Goal: Task Accomplishment & Management: Complete application form

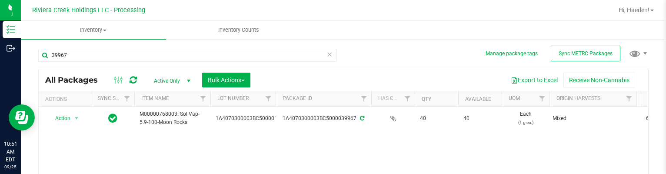
scroll to position [43, 0]
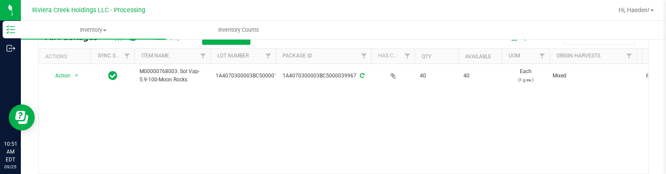
click at [432, 99] on div "Action Action Create package Edit attributes Global inventory Locate package Pa…" at bounding box center [344, 119] width 610 height 110
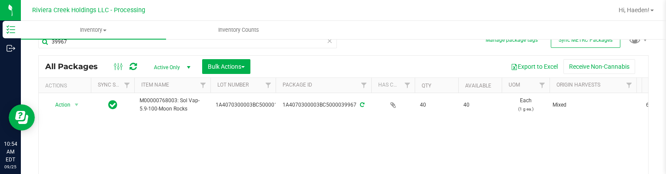
scroll to position [0, 0]
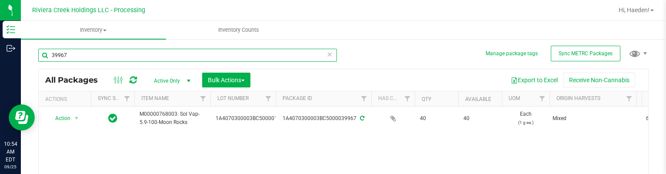
click at [73, 52] on input "39967" at bounding box center [187, 55] width 299 height 13
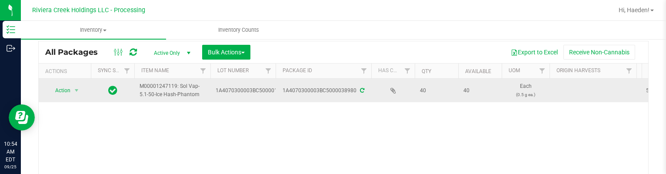
scroll to position [44, 0]
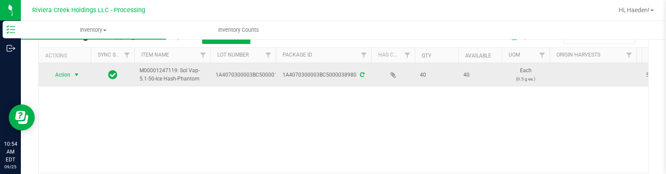
type input "38980"
click at [68, 74] on span "Action" at bounding box center [58, 75] width 23 height 12
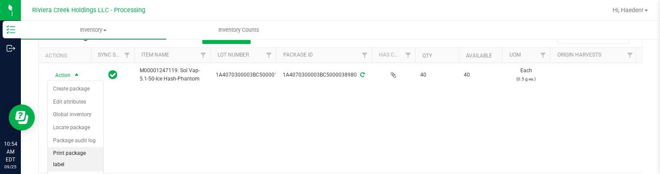
click at [79, 153] on li "Print package label" at bounding box center [75, 159] width 55 height 24
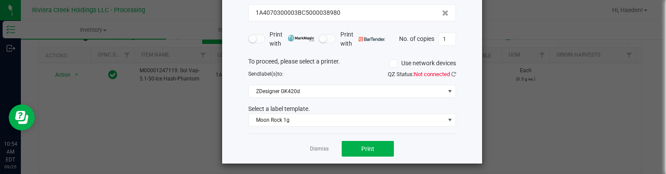
scroll to position [67, 0]
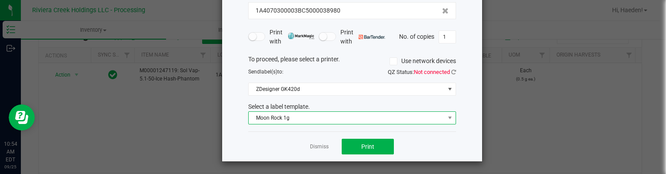
click at [292, 116] on span "Moon Rock 1g" at bounding box center [347, 118] width 196 height 12
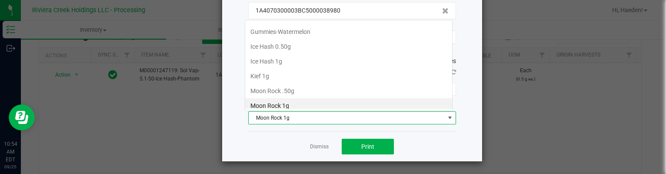
scroll to position [13, 208]
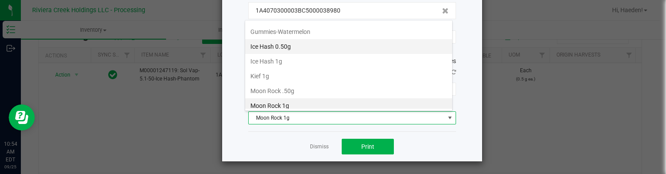
click at [278, 42] on li "Ice Hash 0.50g" at bounding box center [348, 46] width 207 height 15
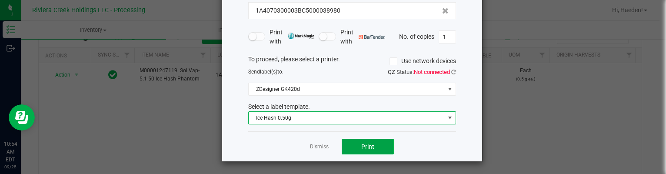
click at [360, 151] on button "Print" at bounding box center [368, 147] width 52 height 16
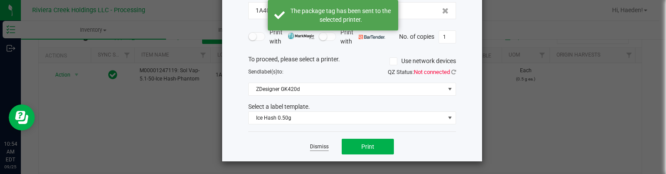
click at [316, 144] on link "Dismiss" at bounding box center [319, 146] width 19 height 7
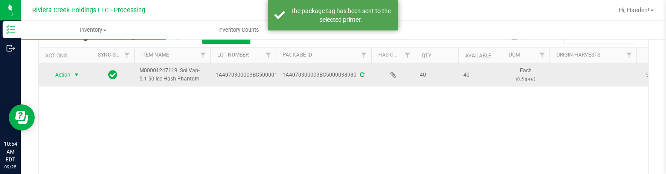
click at [70, 77] on span "Action" at bounding box center [58, 75] width 23 height 12
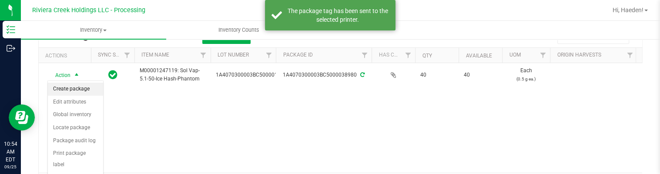
click at [73, 89] on li "Create package" at bounding box center [75, 89] width 55 height 13
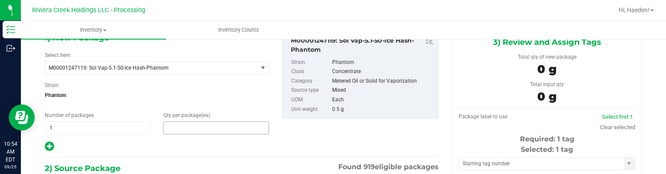
click at [209, 126] on span at bounding box center [217, 127] width 106 height 13
click at [209, 126] on input "text" at bounding box center [216, 128] width 105 height 12
type input "20"
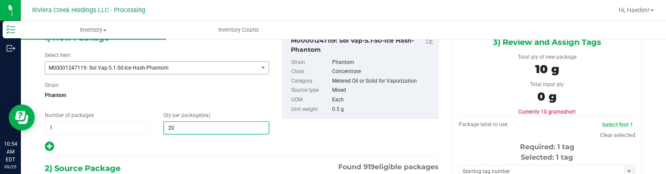
type input "20"
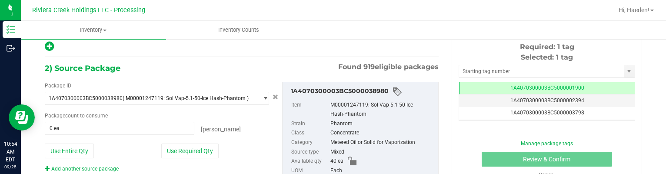
click at [210, 142] on div "Package ID 1A4070300003BC5000038980 ( M00001247119: Sol Vap-5.1-50-Ice Hash-Pha…" at bounding box center [157, 127] width 238 height 91
click at [208, 149] on button "Use Required Qty" at bounding box center [189, 151] width 57 height 15
type input "20 ea"
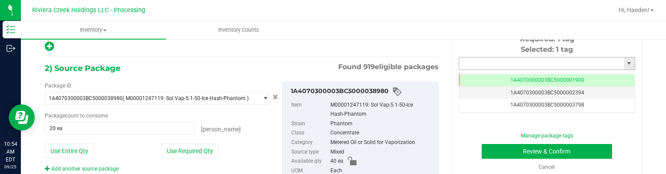
click at [460, 62] on input "text" at bounding box center [541, 63] width 165 height 12
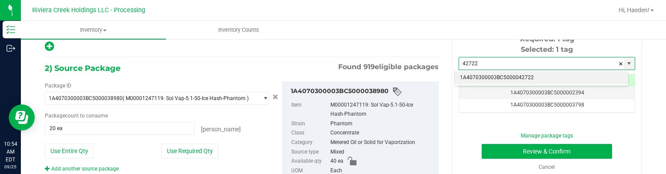
click at [504, 75] on li "1A4070300003BC5000042722" at bounding box center [542, 77] width 174 height 13
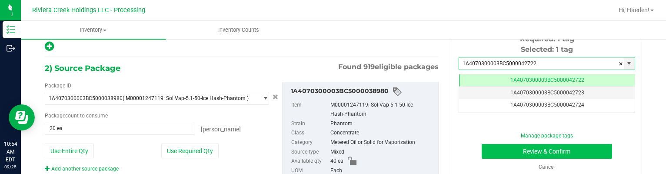
type input "1A4070300003BC5000042722"
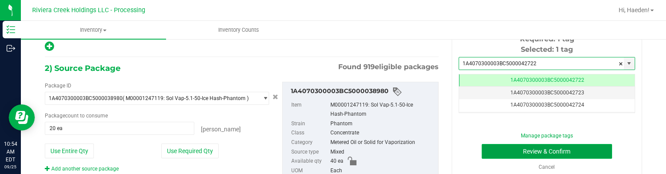
click at [524, 147] on button "Review & Confirm" at bounding box center [547, 151] width 131 height 15
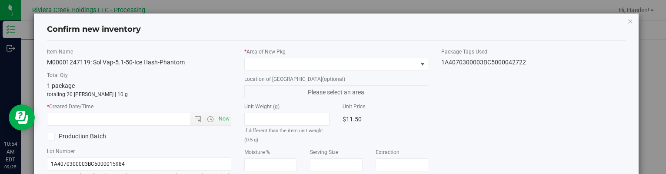
type input "[DATE]"
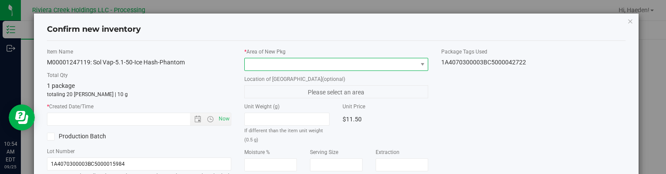
click at [380, 61] on span at bounding box center [331, 64] width 172 height 12
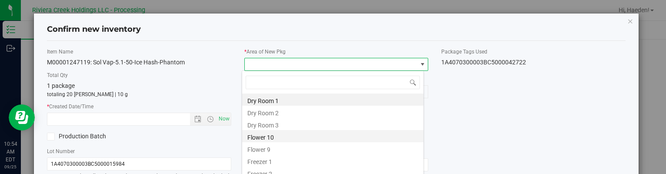
click at [282, 135] on li "Flower 10" at bounding box center [332, 136] width 181 height 12
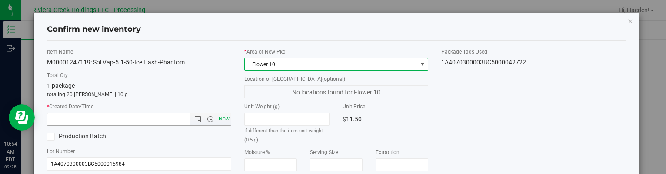
click at [225, 117] on span "Now" at bounding box center [224, 119] width 15 height 13
type input "[DATE] 10:54 AM"
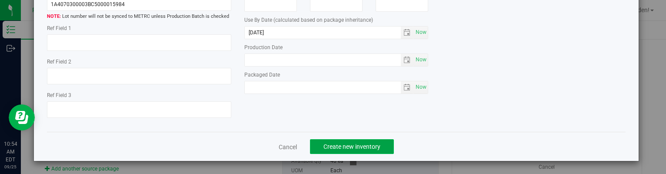
click at [379, 145] on button "Create new inventory" at bounding box center [352, 146] width 84 height 15
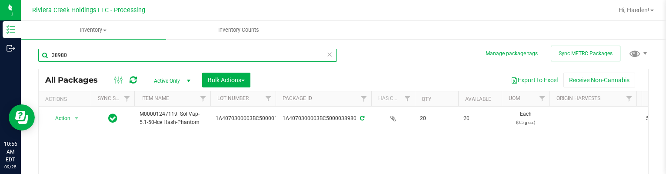
click at [77, 57] on input "38980" at bounding box center [187, 55] width 299 height 13
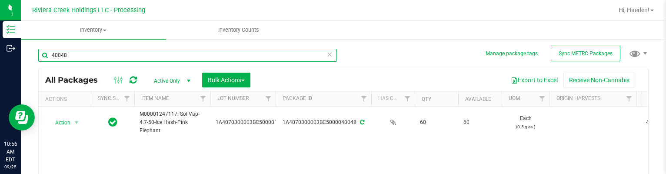
scroll to position [44, 0]
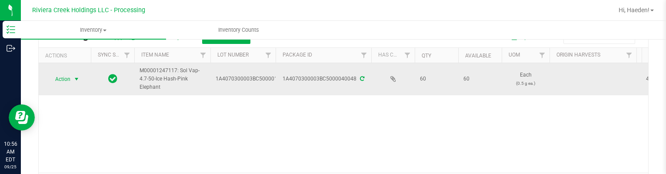
type input "40048"
click at [75, 77] on span "select" at bounding box center [76, 79] width 7 height 7
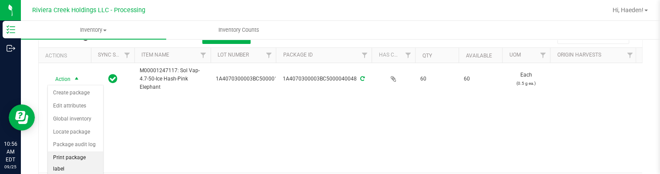
click at [77, 159] on li "Print package label" at bounding box center [75, 163] width 55 height 24
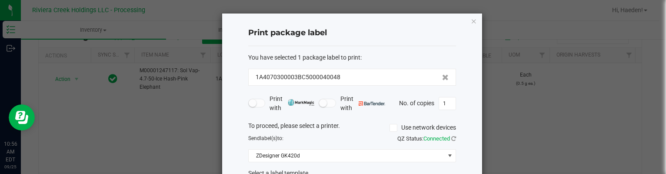
scroll to position [67, 0]
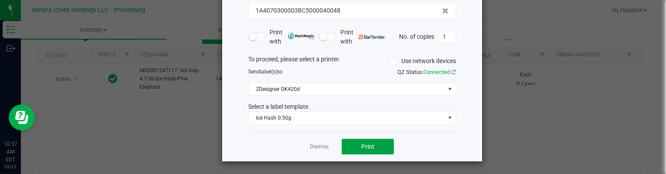
click at [367, 147] on span "Print" at bounding box center [368, 146] width 13 height 7
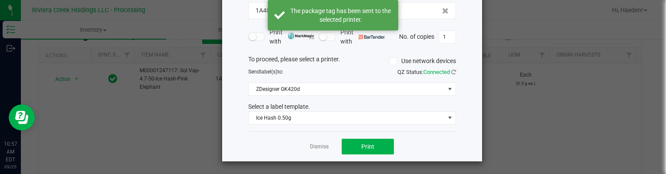
drag, startPoint x: 315, startPoint y: 147, endPoint x: 249, endPoint y: 131, distance: 67.6
click at [315, 147] on link "Dismiss" at bounding box center [319, 146] width 19 height 7
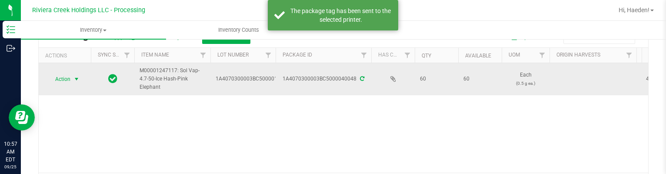
click at [64, 82] on span "Action" at bounding box center [58, 79] width 23 height 12
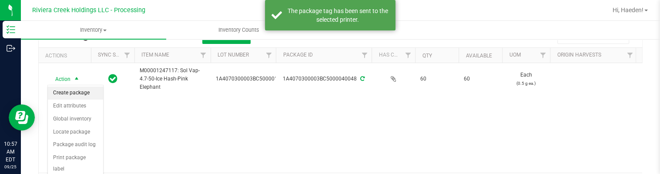
click at [64, 94] on li "Create package" at bounding box center [75, 93] width 55 height 13
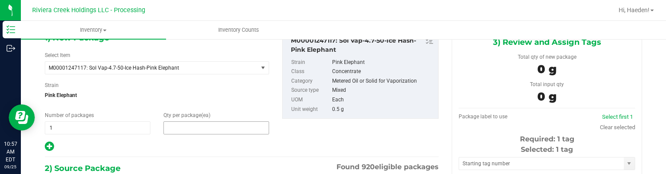
click at [184, 127] on span at bounding box center [217, 127] width 106 height 13
click at [184, 127] on input "text" at bounding box center [216, 128] width 105 height 12
type input "20"
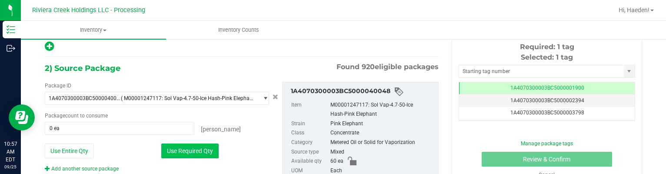
click at [212, 146] on button "Use Required Qty" at bounding box center [189, 151] width 57 height 15
type input "20 ea"
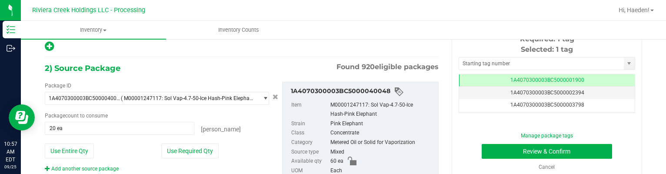
click at [474, 55] on div "Selected: 1 tag Tag 1A4070300003BC5000001900 1A4070300003BC5000002394 1A4070300…" at bounding box center [547, 78] width 177 height 69
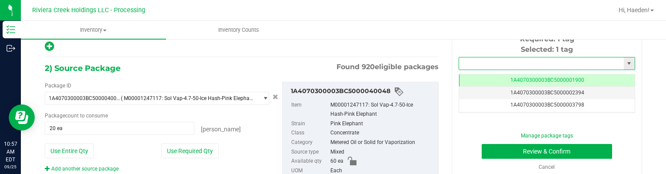
click at [475, 59] on input "text" at bounding box center [541, 63] width 165 height 12
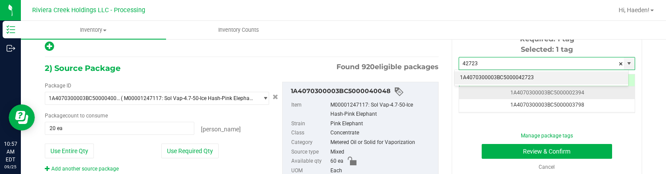
click at [490, 77] on li "1A4070300003BC5000042723" at bounding box center [542, 77] width 174 height 13
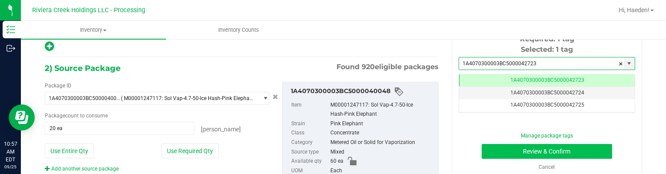
type input "1A4070300003BC5000042723"
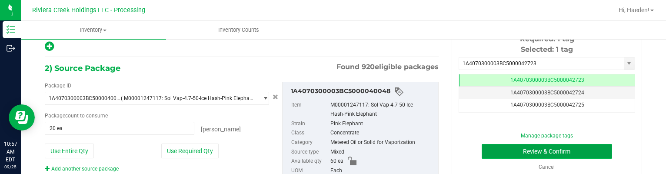
click at [515, 157] on button "Review & Confirm" at bounding box center [547, 151] width 131 height 15
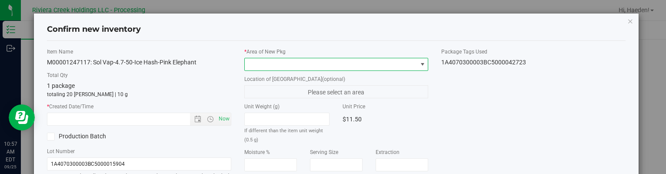
drag, startPoint x: 401, startPoint y: 67, endPoint x: 392, endPoint y: 68, distance: 8.4
click at [401, 66] on span at bounding box center [331, 64] width 172 height 12
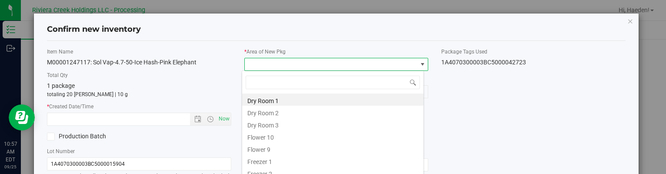
click at [278, 136] on li "Flower 10" at bounding box center [332, 136] width 181 height 12
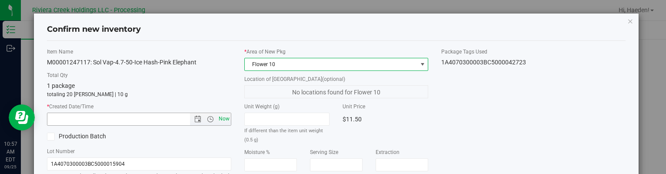
click at [225, 117] on span "Now" at bounding box center [224, 119] width 15 height 13
type input "[DATE] 10:57 AM"
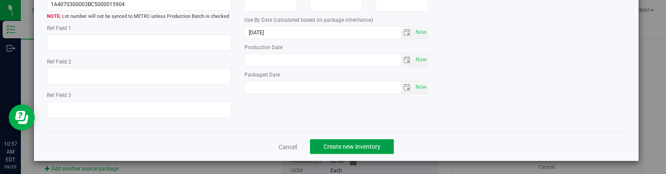
click at [367, 144] on span "Create new inventory" at bounding box center [352, 146] width 57 height 7
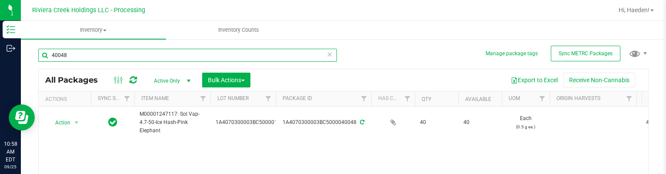
click at [78, 56] on input "40048" at bounding box center [187, 55] width 299 height 13
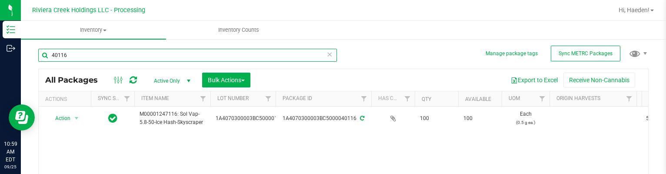
scroll to position [44, 0]
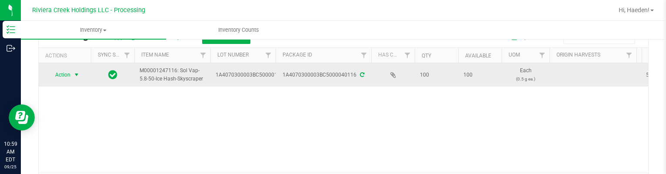
type input "40116"
click at [75, 75] on span "select" at bounding box center [76, 74] width 7 height 7
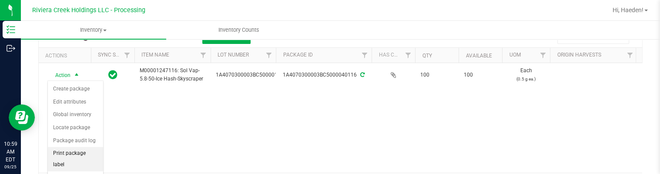
click at [82, 151] on li "Print package label" at bounding box center [75, 159] width 55 height 24
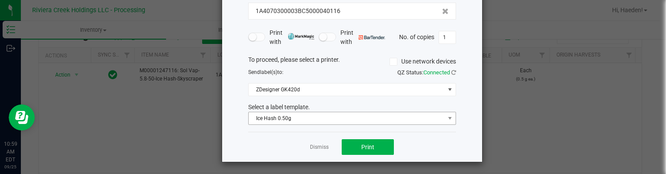
scroll to position [67, 0]
click at [376, 143] on button "Print" at bounding box center [368, 147] width 52 height 16
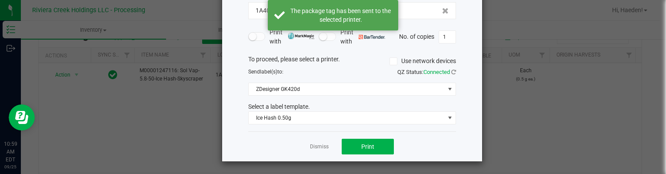
drag, startPoint x: 312, startPoint y: 145, endPoint x: 202, endPoint y: 130, distance: 111.5
click at [312, 144] on link "Dismiss" at bounding box center [319, 146] width 19 height 7
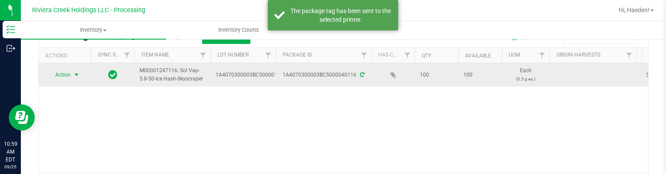
click at [78, 76] on span "select" at bounding box center [76, 74] width 7 height 7
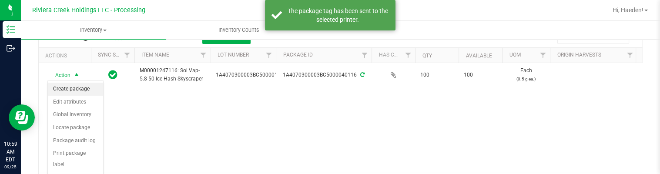
click at [79, 85] on li "Create package" at bounding box center [75, 89] width 55 height 13
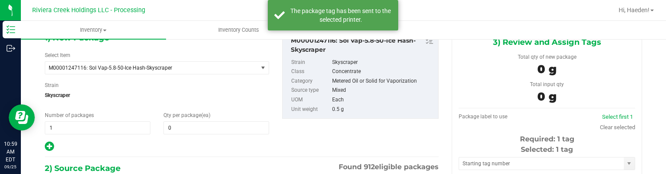
type input "0 ea"
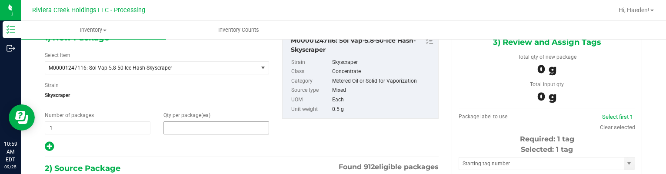
click at [180, 127] on span at bounding box center [217, 127] width 106 height 13
drag, startPoint x: 180, startPoint y: 127, endPoint x: 175, endPoint y: 127, distance: 5.2
click at [180, 127] on input "text" at bounding box center [216, 128] width 105 height 12
type input "20"
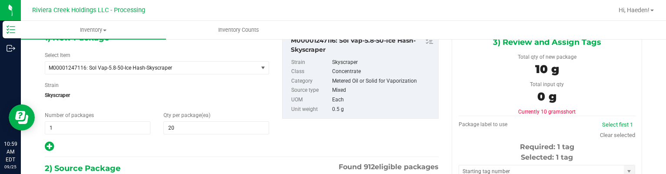
scroll to position [150, 0]
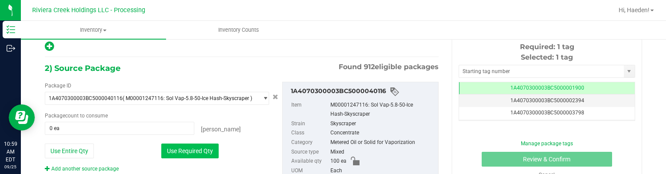
click at [194, 149] on button "Use Required Qty" at bounding box center [189, 151] width 57 height 15
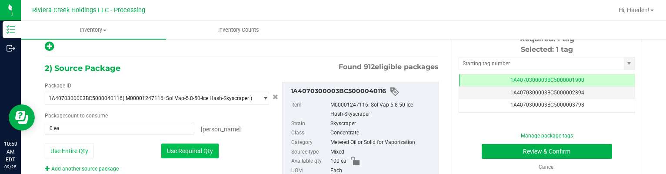
type input "20 ea"
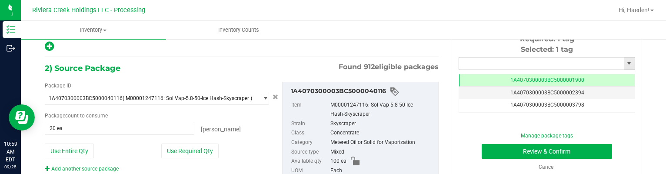
click at [475, 58] on input "text" at bounding box center [541, 63] width 165 height 12
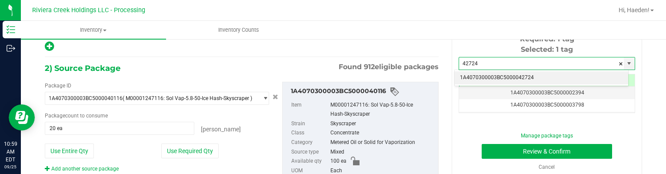
drag, startPoint x: 481, startPoint y: 74, endPoint x: 482, endPoint y: 85, distance: 10.5
click at [481, 74] on li "1A4070300003BC5000042724" at bounding box center [542, 77] width 174 height 13
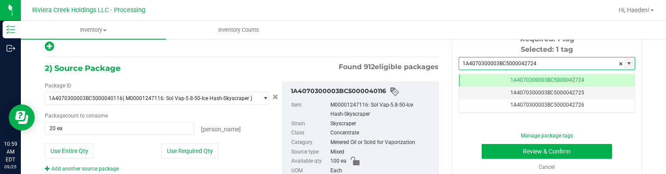
type input "1A4070300003BC5000042724"
click at [496, 159] on div "Manage package tags Review & Confirm Cancel" at bounding box center [547, 151] width 164 height 39
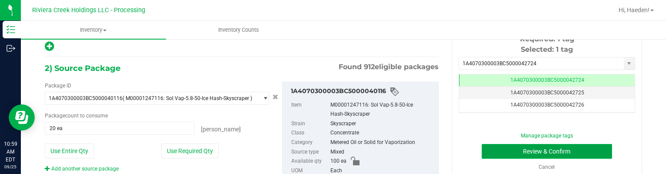
click at [494, 150] on button "Review & Confirm" at bounding box center [547, 151] width 131 height 15
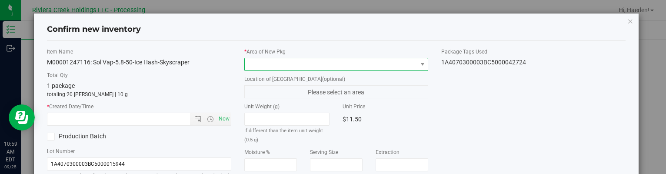
click at [392, 59] on span at bounding box center [331, 64] width 172 height 12
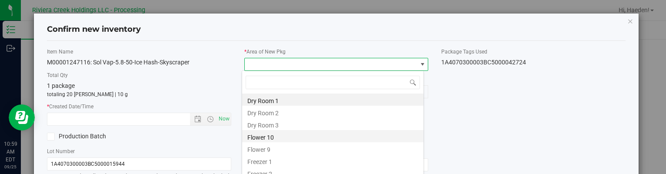
click at [285, 135] on li "Flower 10" at bounding box center [332, 136] width 181 height 12
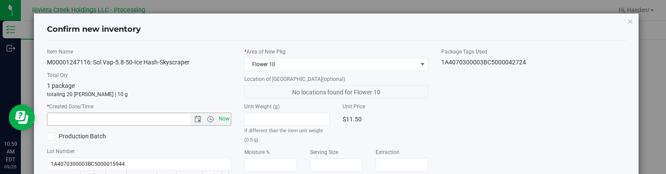
click at [217, 118] on span "Now" at bounding box center [224, 119] width 15 height 13
type input "[DATE] 10:59 AM"
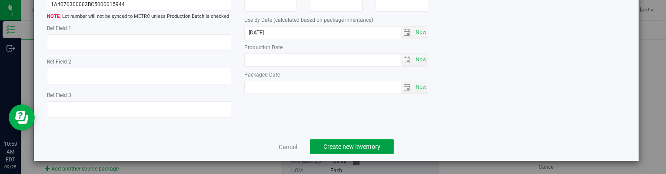
click at [348, 148] on span "Create new inventory" at bounding box center [352, 146] width 57 height 7
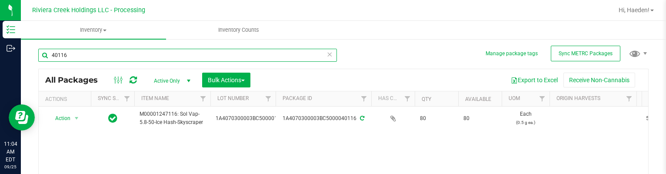
click at [136, 57] on input "40116" at bounding box center [187, 55] width 299 height 13
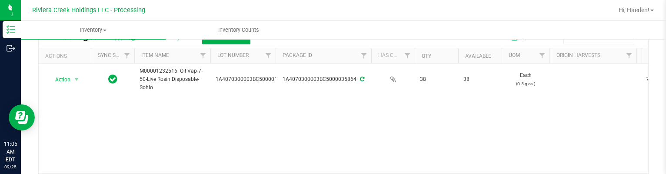
scroll to position [44, 0]
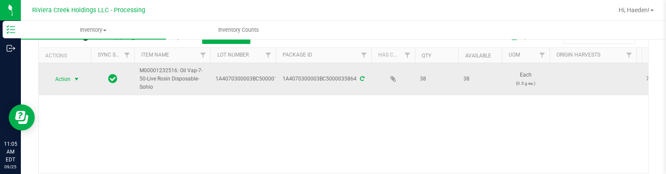
click at [80, 79] on span "select" at bounding box center [76, 79] width 11 height 12
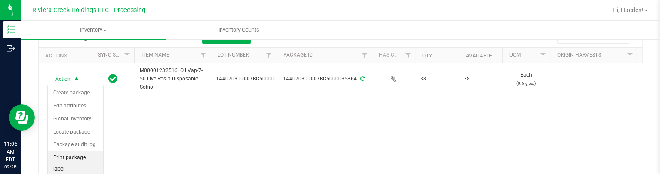
click at [80, 157] on li "Print package label" at bounding box center [75, 163] width 55 height 24
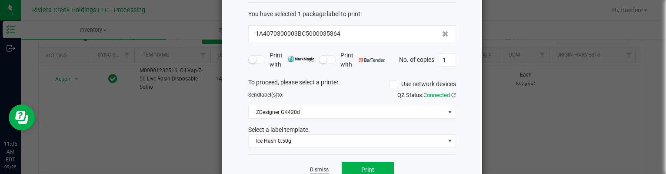
click at [320, 169] on link "Dismiss" at bounding box center [319, 169] width 19 height 7
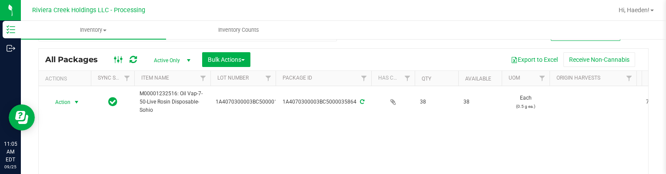
scroll to position [0, 0]
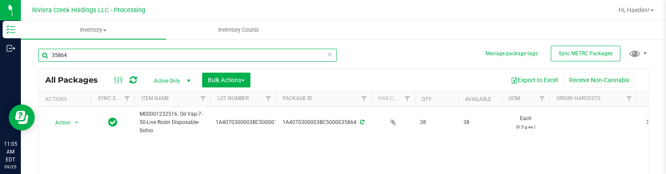
click at [116, 52] on input "35864" at bounding box center [187, 55] width 299 height 13
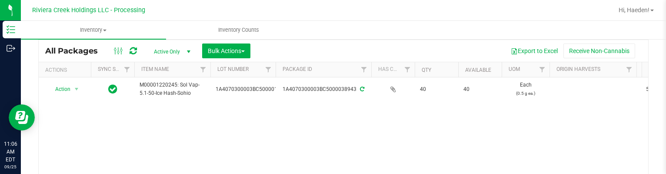
scroll to position [44, 0]
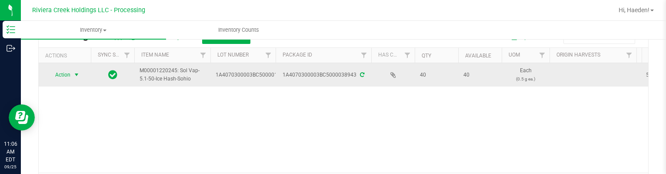
type input "38943"
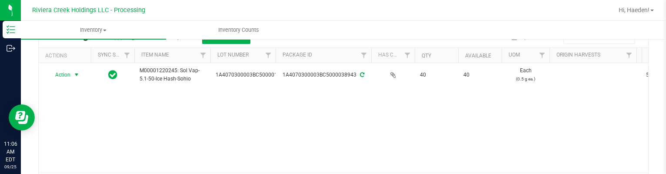
drag, startPoint x: 77, startPoint y: 78, endPoint x: 78, endPoint y: 89, distance: 10.9
click at [77, 78] on span "select" at bounding box center [76, 74] width 7 height 7
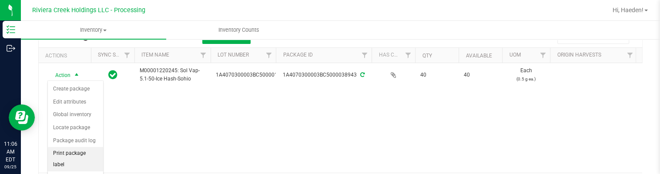
click at [78, 148] on li "Print package label" at bounding box center [75, 159] width 55 height 24
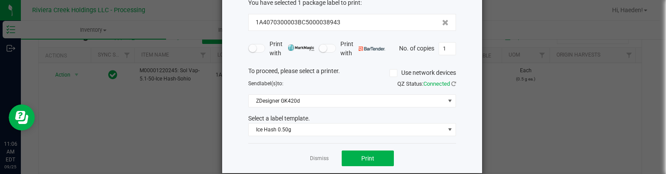
scroll to position [67, 0]
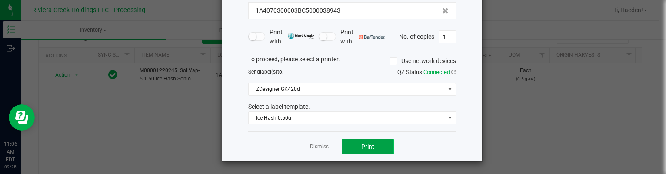
click at [362, 146] on span "Print" at bounding box center [368, 146] width 13 height 7
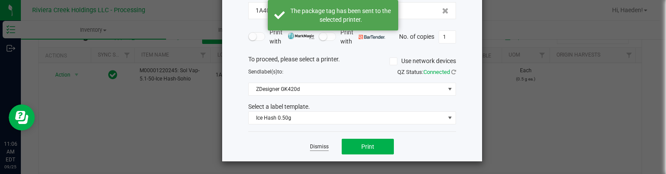
click at [313, 144] on link "Dismiss" at bounding box center [319, 146] width 19 height 7
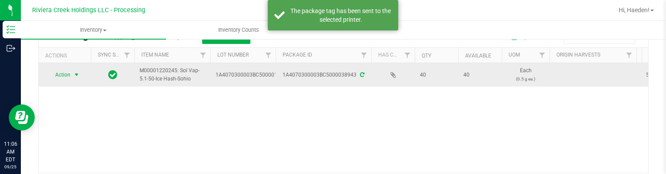
click at [73, 76] on span "select" at bounding box center [76, 75] width 11 height 12
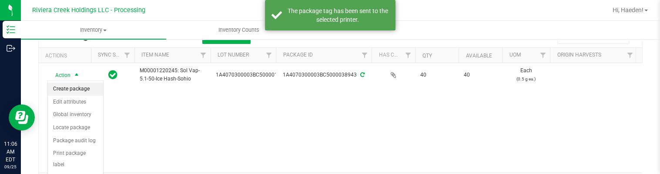
click at [74, 87] on li "Create package" at bounding box center [75, 89] width 55 height 13
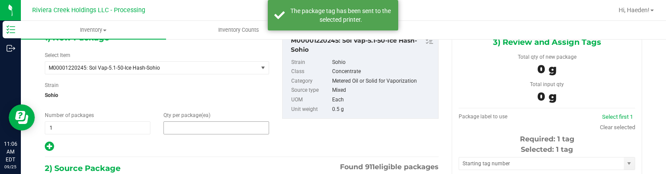
click at [185, 127] on span at bounding box center [217, 127] width 106 height 13
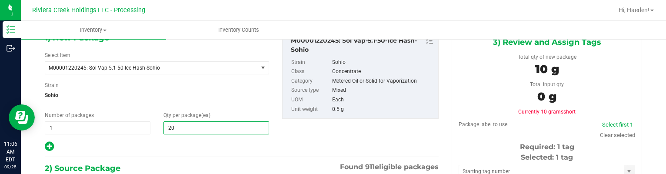
type input "20"
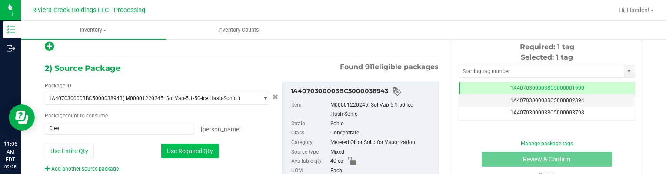
click at [197, 151] on button "Use Required Qty" at bounding box center [189, 151] width 57 height 15
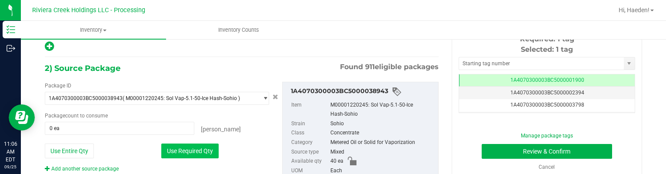
type input "20 ea"
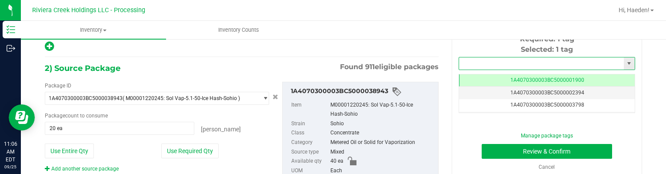
click at [470, 65] on input "text" at bounding box center [541, 63] width 165 height 12
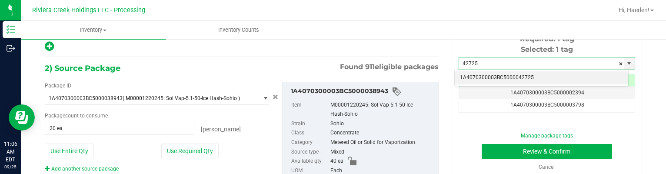
drag, startPoint x: 466, startPoint y: 79, endPoint x: 477, endPoint y: 113, distance: 35.9
click at [466, 79] on li "1A4070300003BC5000042725" at bounding box center [542, 77] width 174 height 13
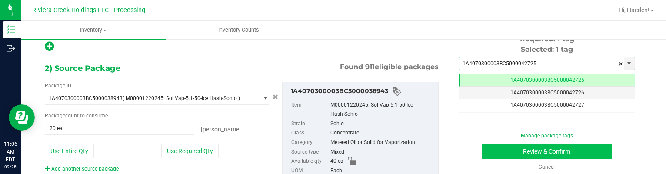
type input "1A4070300003BC5000042725"
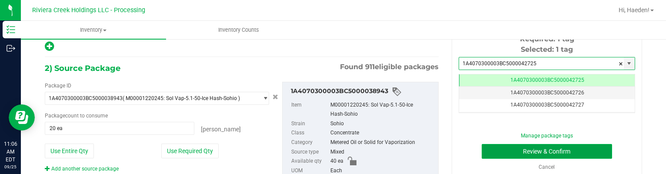
click at [493, 156] on button "Review & Confirm" at bounding box center [547, 151] width 131 height 15
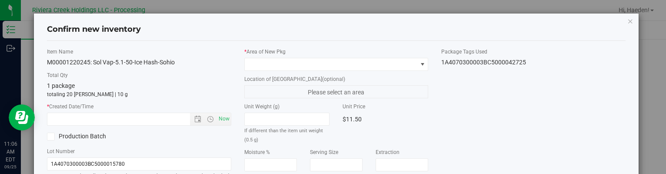
type input "[DATE]"
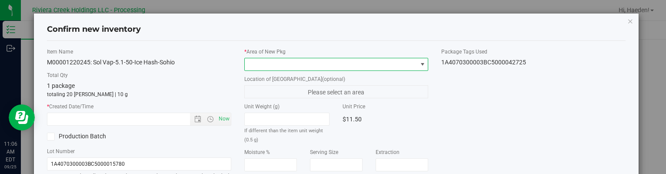
click at [410, 64] on span at bounding box center [331, 64] width 172 height 12
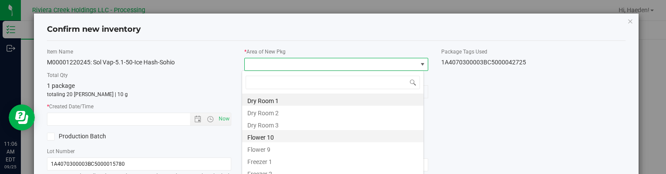
click at [312, 141] on li "Flower 10" at bounding box center [332, 136] width 181 height 12
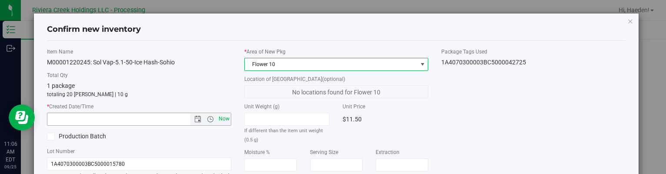
click at [224, 119] on span "Now" at bounding box center [224, 119] width 15 height 13
type input "[DATE] 11:06 AM"
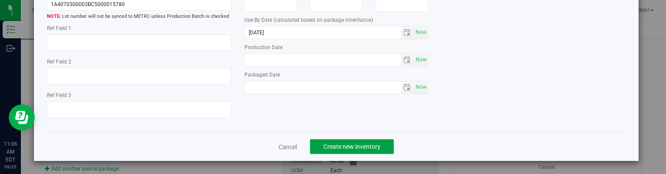
click at [377, 143] on span "Create new inventory" at bounding box center [352, 146] width 57 height 7
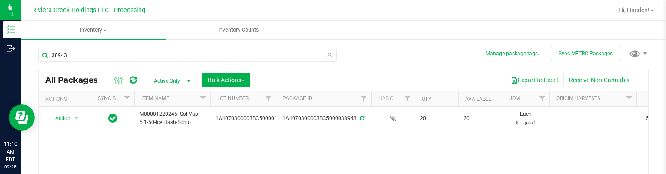
click at [91, 48] on div "38943" at bounding box center [190, 55] width 305 height 28
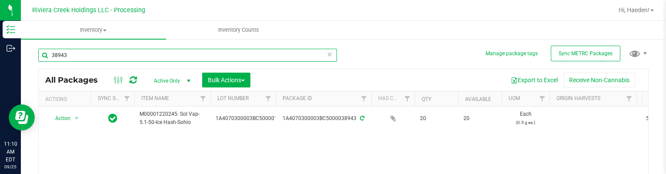
click at [94, 53] on input "38943" at bounding box center [187, 55] width 299 height 13
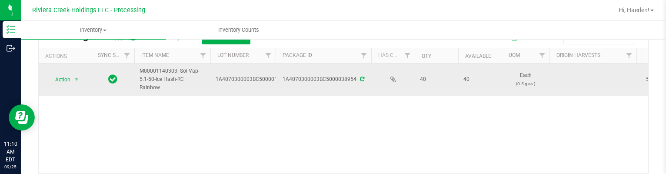
scroll to position [44, 0]
type input "38954"
click at [71, 79] on span "select" at bounding box center [76, 79] width 11 height 12
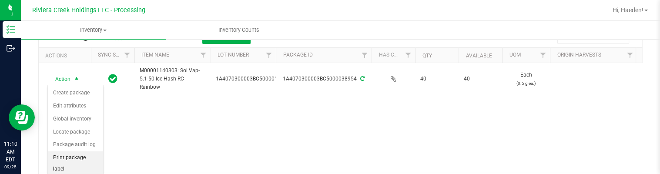
click at [81, 156] on li "Print package label" at bounding box center [75, 163] width 55 height 24
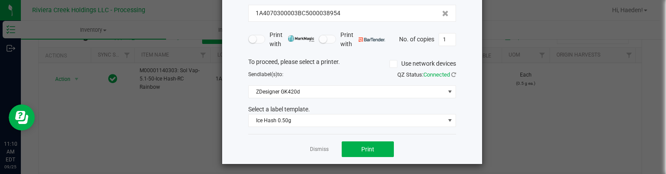
scroll to position [67, 0]
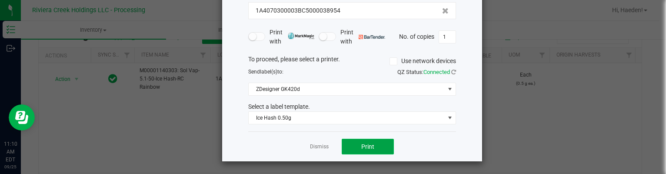
click at [358, 141] on button "Print" at bounding box center [368, 147] width 52 height 16
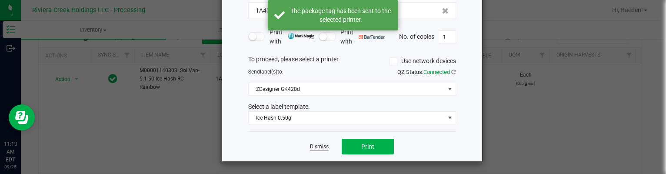
click at [317, 146] on link "Dismiss" at bounding box center [319, 146] width 19 height 7
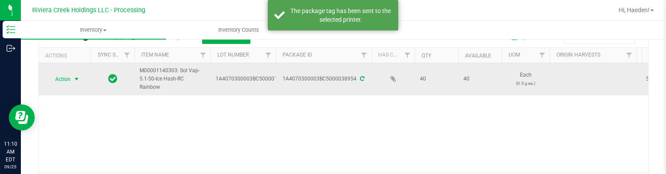
click at [64, 80] on span "Action" at bounding box center [58, 79] width 23 height 12
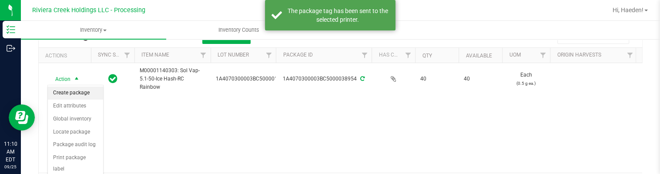
click at [68, 92] on li "Create package" at bounding box center [75, 93] width 55 height 13
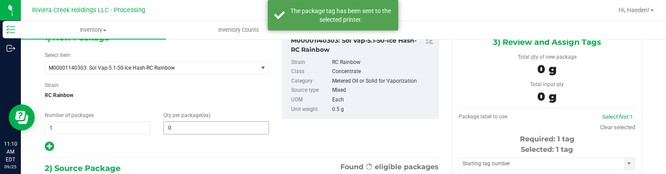
click at [192, 132] on input "0" at bounding box center [216, 128] width 105 height 12
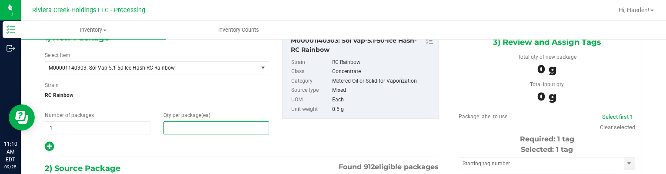
click at [193, 130] on input "text" at bounding box center [216, 128] width 105 height 12
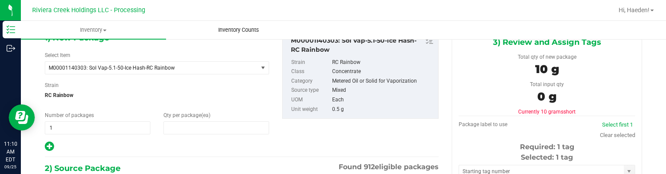
type input "20"
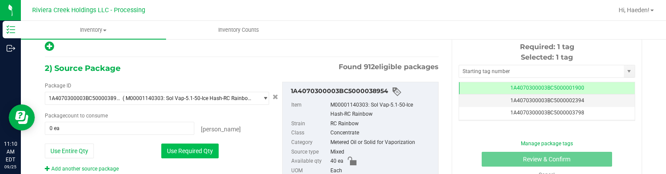
drag, startPoint x: 196, startPoint y: 151, endPoint x: 238, endPoint y: 123, distance: 50.9
click at [196, 150] on button "Use Required Qty" at bounding box center [189, 151] width 57 height 15
type input "20 ea"
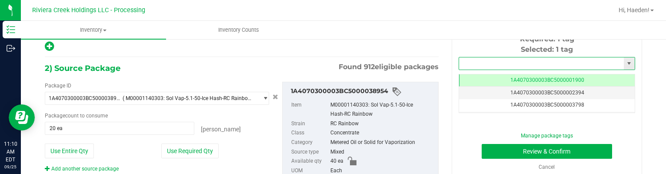
click at [499, 65] on input "text" at bounding box center [541, 63] width 165 height 12
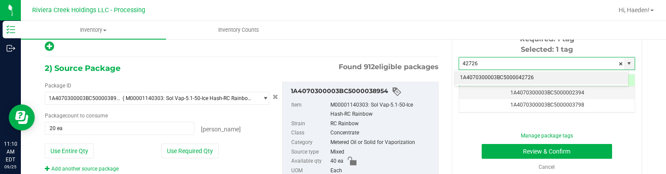
click at [514, 75] on li "1A4070300003BC5000042726" at bounding box center [542, 77] width 174 height 13
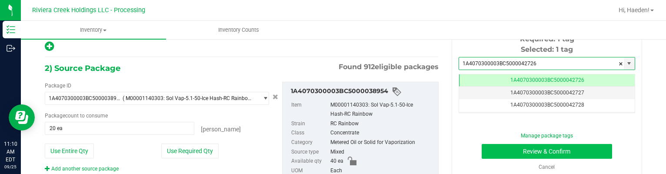
type input "1A4070300003BC5000042726"
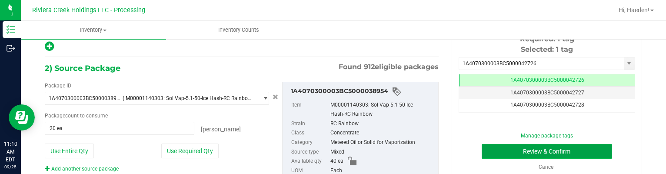
click at [519, 148] on button "Review & Confirm" at bounding box center [547, 151] width 131 height 15
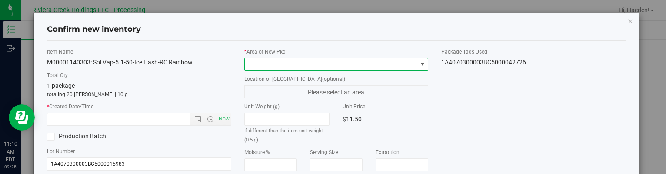
click at [419, 64] on span at bounding box center [422, 64] width 7 height 7
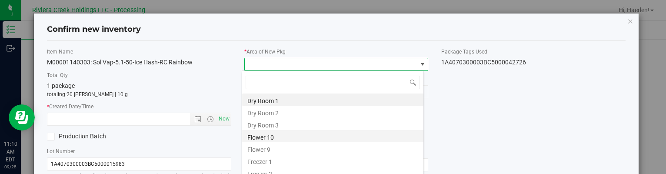
click at [298, 138] on li "Flower 10" at bounding box center [332, 136] width 181 height 12
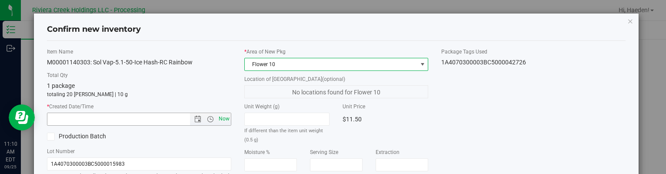
click at [224, 121] on span "Now" at bounding box center [224, 119] width 15 height 13
type input "[DATE] 11:10 AM"
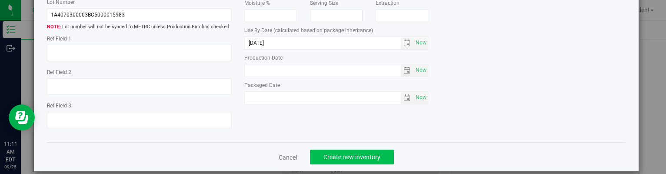
scroll to position [160, 0]
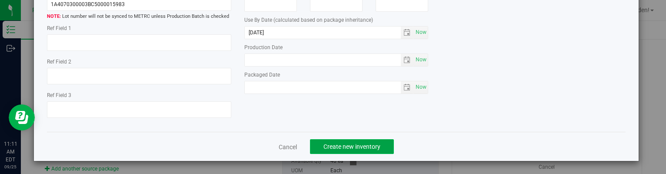
click at [373, 147] on span "Create new inventory" at bounding box center [352, 146] width 57 height 7
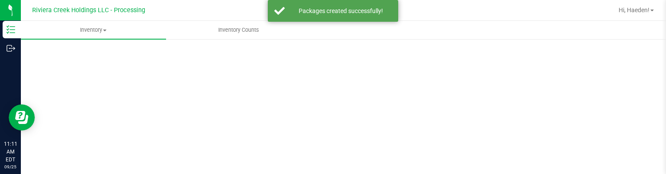
scroll to position [130, 0]
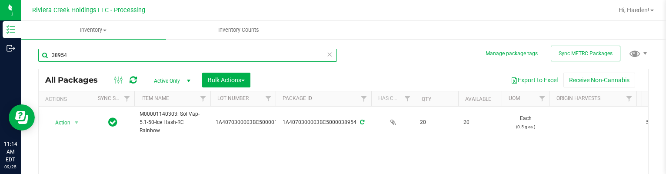
click at [96, 59] on input "38954" at bounding box center [187, 55] width 299 height 13
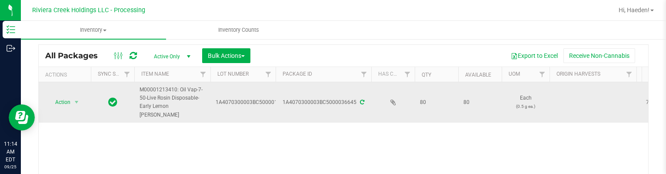
scroll to position [44, 0]
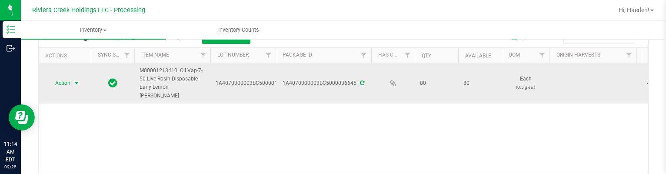
type input "36645"
click at [74, 83] on span "select" at bounding box center [76, 83] width 11 height 12
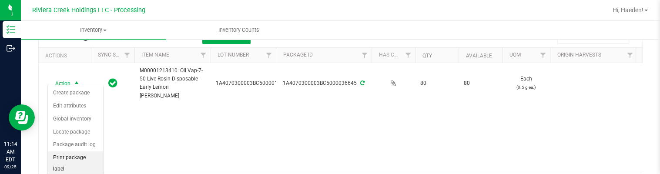
click at [74, 156] on li "Print package label" at bounding box center [75, 163] width 55 height 24
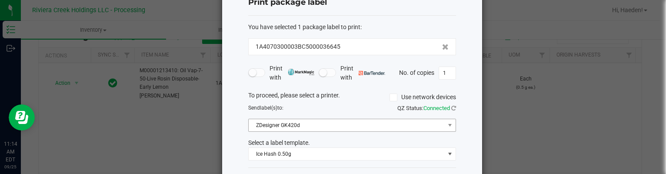
scroll to position [67, 0]
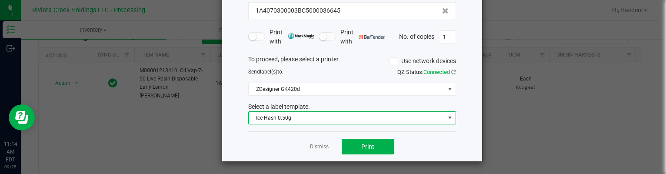
click at [281, 120] on span "Ice Hash 0.50g" at bounding box center [347, 118] width 196 height 12
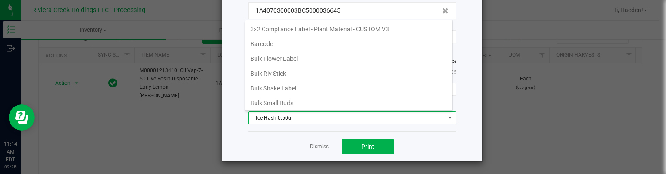
scroll to position [177, 0]
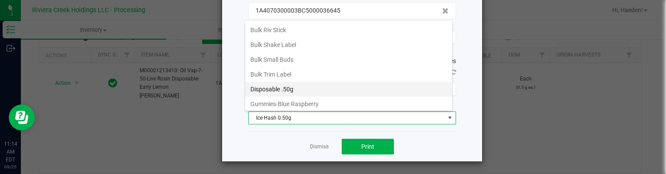
click at [282, 84] on li "Disposable .50g" at bounding box center [348, 89] width 207 height 15
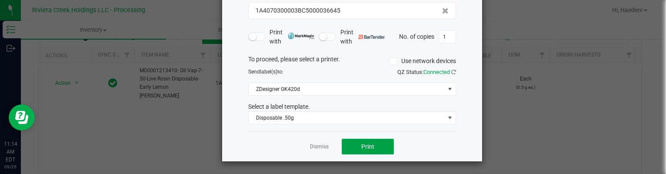
click at [362, 143] on span "Print" at bounding box center [368, 146] width 13 height 7
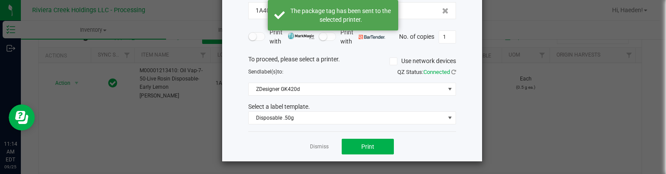
drag, startPoint x: 319, startPoint y: 147, endPoint x: 184, endPoint y: 118, distance: 137.4
click at [318, 146] on link "Dismiss" at bounding box center [319, 146] width 19 height 7
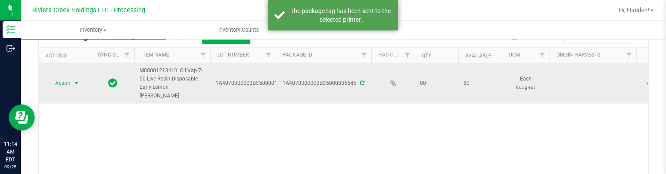
click at [71, 81] on span "select" at bounding box center [76, 83] width 11 height 12
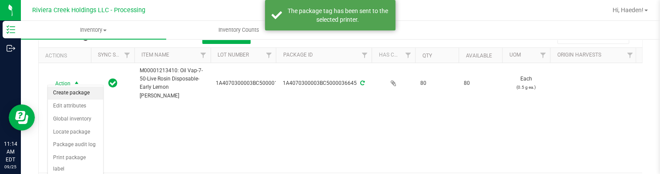
click at [73, 94] on li "Create package" at bounding box center [75, 93] width 55 height 13
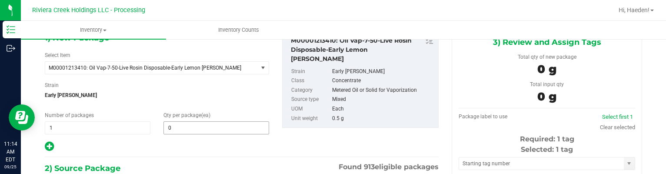
click at [201, 134] on span "0 0" at bounding box center [217, 127] width 106 height 13
click at [202, 130] on span at bounding box center [217, 127] width 106 height 13
click at [202, 130] on input "text" at bounding box center [216, 128] width 105 height 12
type input "20"
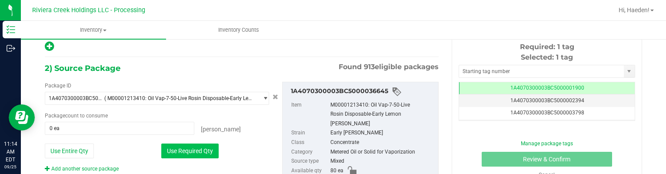
click at [187, 147] on button "Use Required Qty" at bounding box center [189, 151] width 57 height 15
type input "20 ea"
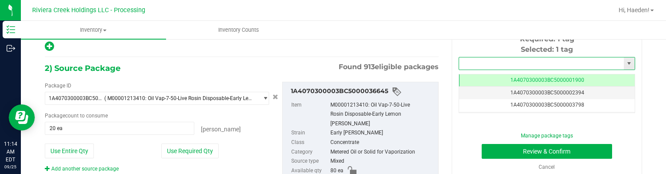
click at [461, 58] on input "text" at bounding box center [541, 63] width 165 height 12
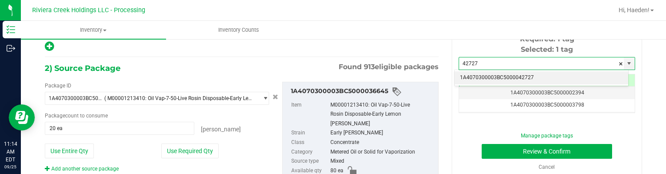
click at [464, 74] on li "1A4070300003BC5000042727" at bounding box center [542, 77] width 174 height 13
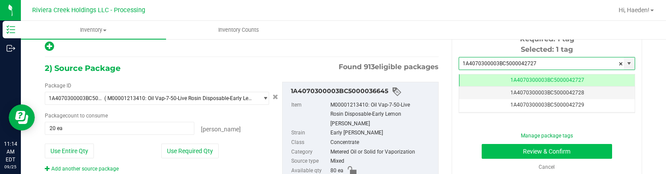
type input "1A4070300003BC5000042727"
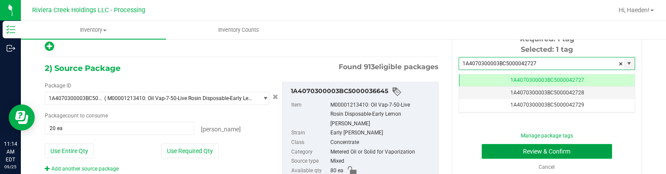
click at [503, 151] on button "Review & Confirm" at bounding box center [547, 151] width 131 height 15
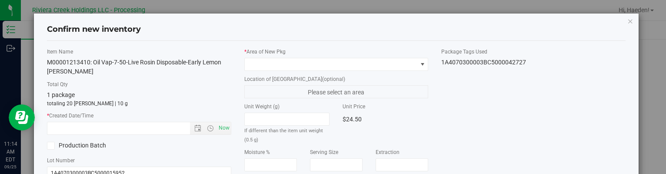
type input "[DATE]"
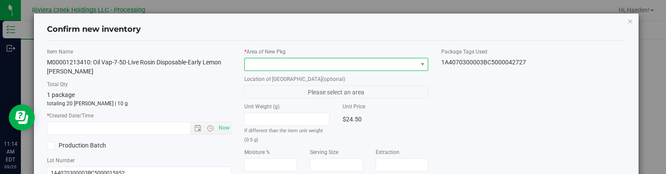
click at [403, 68] on span at bounding box center [331, 64] width 172 height 12
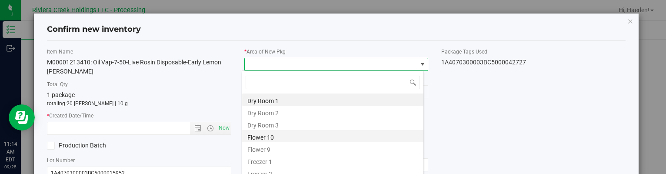
click at [282, 137] on li "Flower 10" at bounding box center [332, 136] width 181 height 12
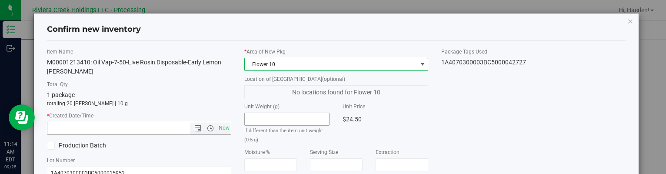
drag, startPoint x: 223, startPoint y: 128, endPoint x: 291, endPoint y: 123, distance: 68.5
click at [224, 128] on span "Now" at bounding box center [224, 128] width 15 height 13
type input "[DATE] 11:14 AM"
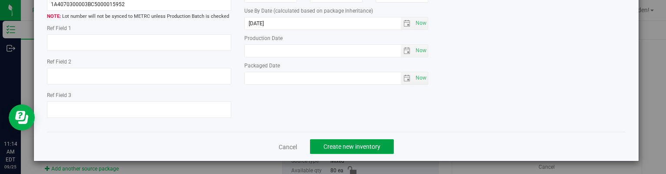
click at [363, 143] on span "Create new inventory" at bounding box center [352, 146] width 57 height 7
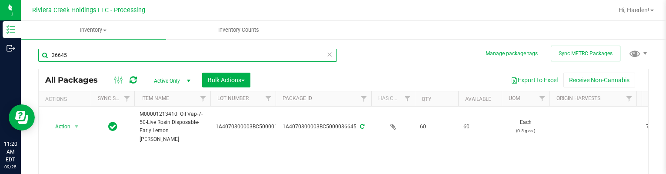
click at [80, 52] on input "36645" at bounding box center [187, 55] width 299 height 13
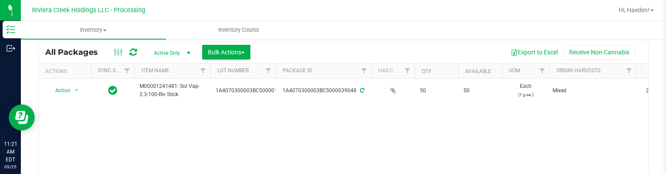
scroll to position [44, 0]
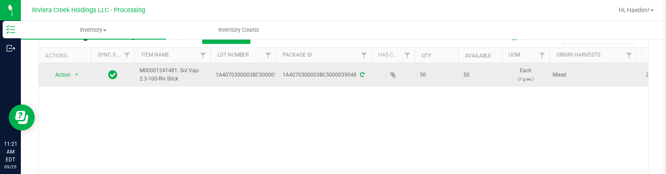
type input "39048"
click at [66, 77] on span "Action" at bounding box center [58, 75] width 23 height 12
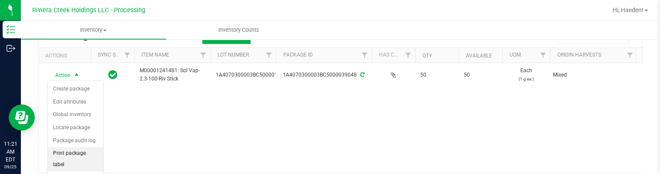
click at [85, 157] on li "Print package label" at bounding box center [75, 159] width 55 height 24
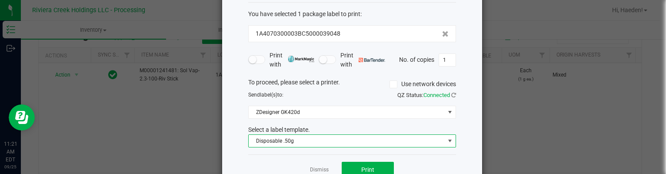
click at [321, 141] on span "Disposable .50g" at bounding box center [347, 141] width 196 height 12
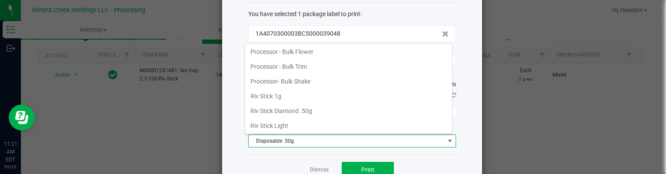
scroll to position [379, 0]
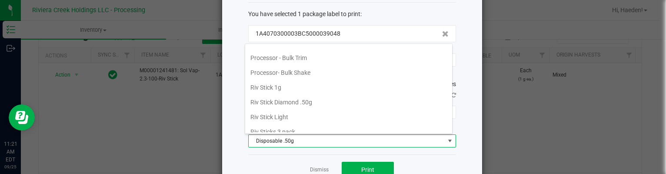
click at [288, 80] on li "Riv Stick 1g" at bounding box center [348, 87] width 207 height 15
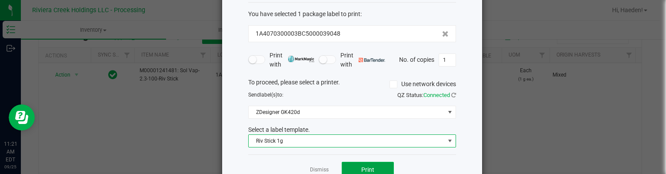
click at [350, 167] on button "Print" at bounding box center [368, 170] width 52 height 16
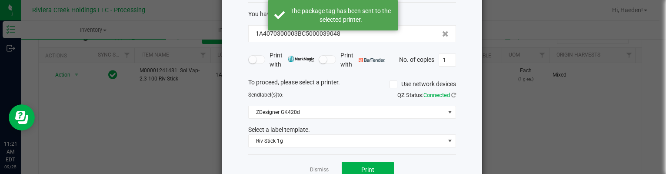
drag, startPoint x: 317, startPoint y: 169, endPoint x: 311, endPoint y: 167, distance: 6.1
click at [315, 168] on link "Dismiss" at bounding box center [319, 169] width 19 height 7
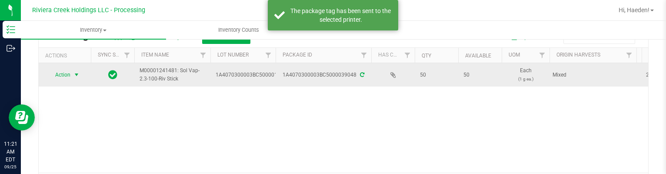
click at [75, 76] on span "select" at bounding box center [76, 74] width 7 height 7
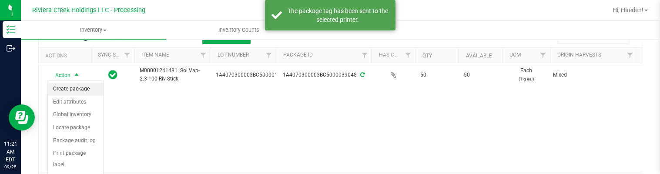
click at [77, 85] on li "Create package" at bounding box center [75, 89] width 55 height 13
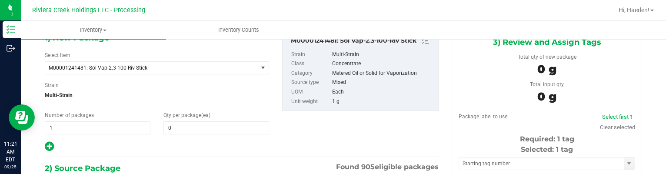
click at [184, 120] on div "Qty per package (ea) 0 0" at bounding box center [216, 122] width 119 height 23
click at [185, 127] on span at bounding box center [217, 127] width 106 height 13
click at [185, 127] on input "text" at bounding box center [216, 128] width 105 height 12
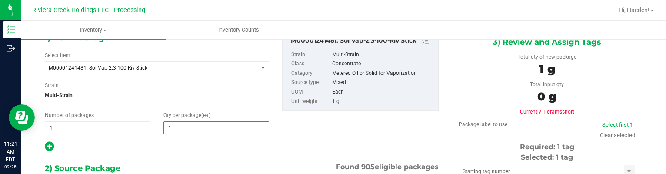
type input "10"
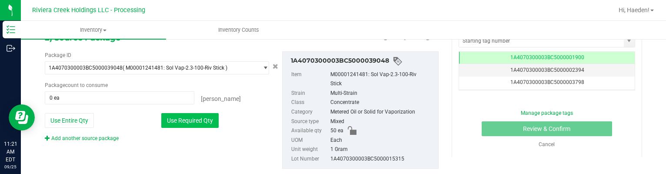
type input "10"
click at [193, 123] on button "Use Required Qty" at bounding box center [189, 120] width 57 height 15
type input "10 ea"
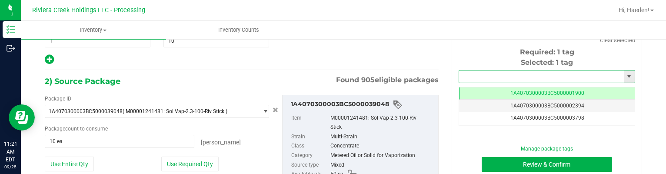
click at [495, 74] on input "text" at bounding box center [541, 76] width 165 height 12
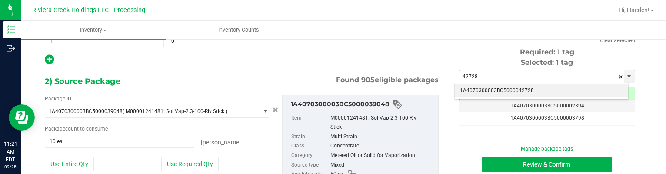
click at [492, 90] on li "1A4070300003BC5000042728" at bounding box center [542, 90] width 174 height 13
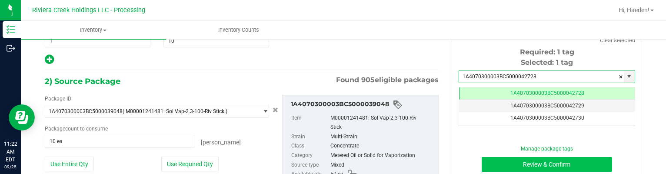
type input "1A4070300003BC5000042728"
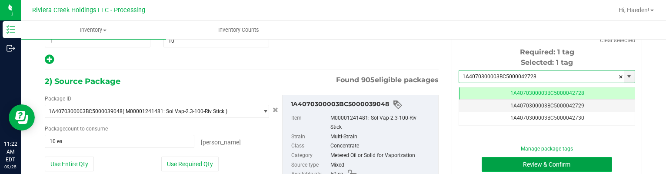
click at [505, 170] on button "Review & Confirm" at bounding box center [547, 164] width 131 height 15
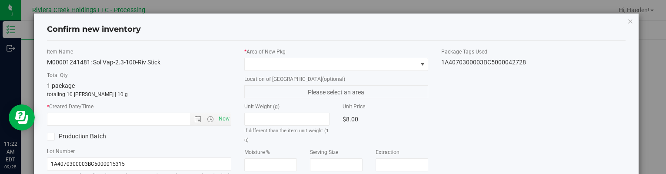
type input "[DATE]"
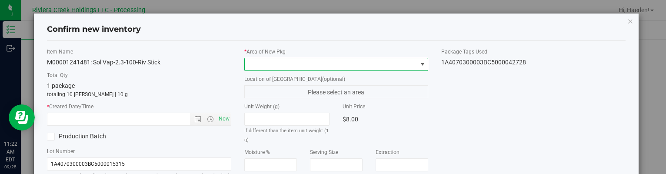
click at [419, 64] on span at bounding box center [422, 64] width 7 height 7
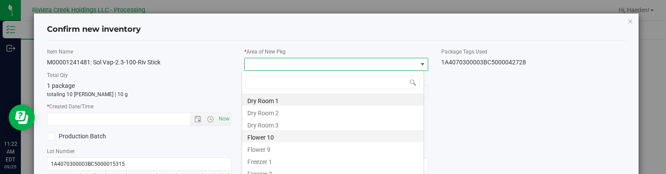
click at [300, 138] on li "Flower 10" at bounding box center [332, 136] width 181 height 12
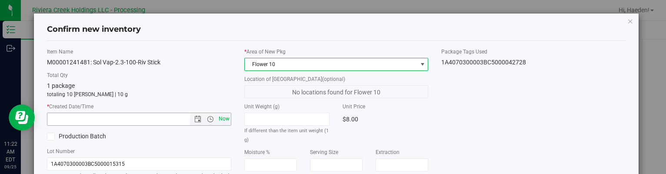
click at [220, 118] on span "Now" at bounding box center [224, 119] width 15 height 13
type input "[DATE] 11:22 AM"
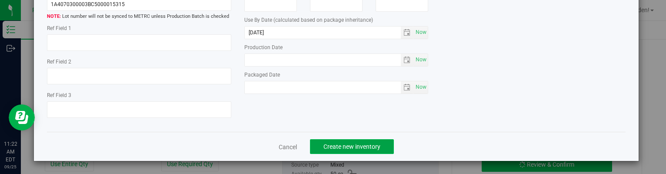
click at [348, 146] on span "Create new inventory" at bounding box center [352, 146] width 57 height 7
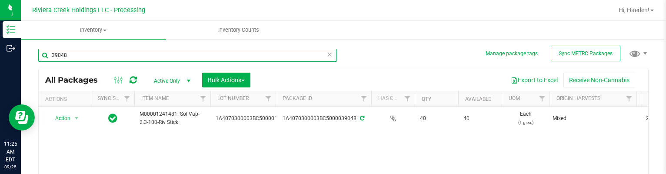
click at [80, 53] on input "39048" at bounding box center [187, 55] width 299 height 13
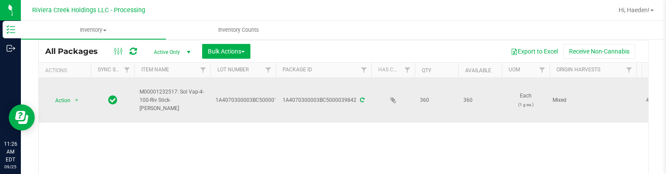
scroll to position [44, 0]
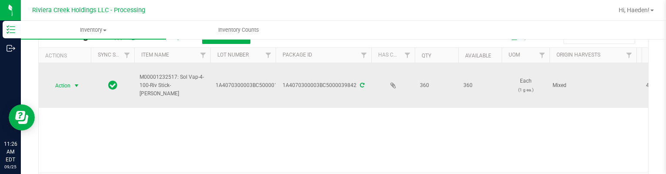
type input "39842"
click at [73, 85] on span "select" at bounding box center [76, 85] width 7 height 7
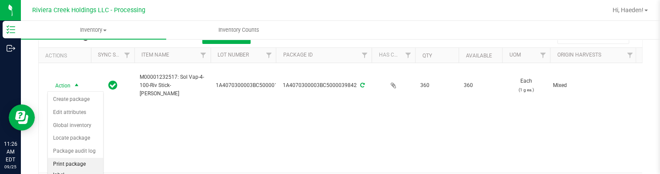
click at [76, 164] on li "Print package label" at bounding box center [75, 170] width 55 height 24
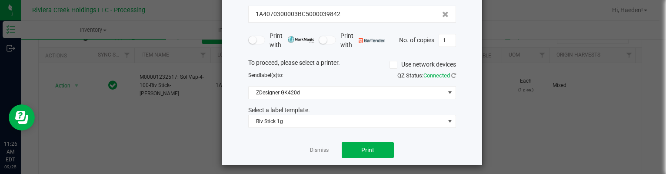
scroll to position [67, 0]
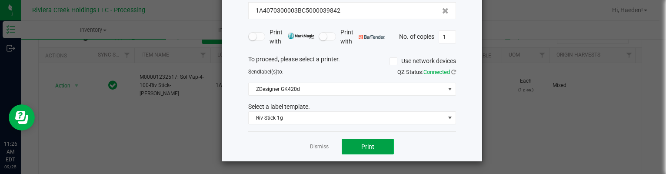
click at [356, 139] on button "Print" at bounding box center [368, 147] width 52 height 16
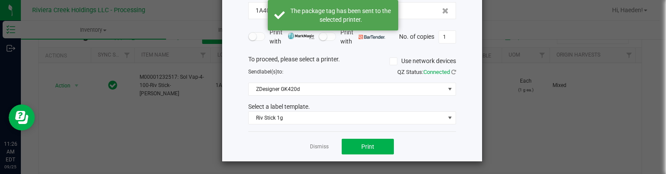
click at [315, 144] on link "Dismiss" at bounding box center [319, 146] width 19 height 7
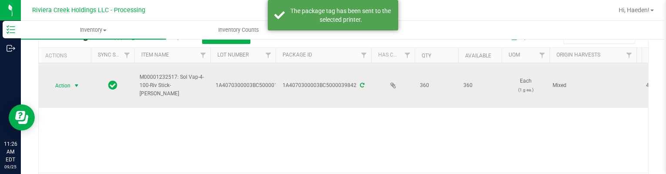
click at [60, 84] on span "Action" at bounding box center [58, 86] width 23 height 12
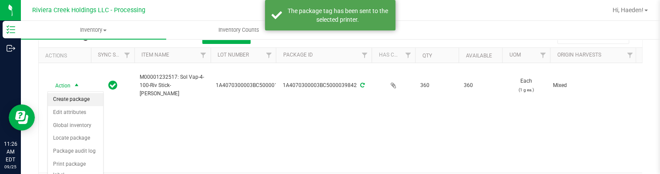
click at [62, 96] on li "Create package" at bounding box center [75, 99] width 55 height 13
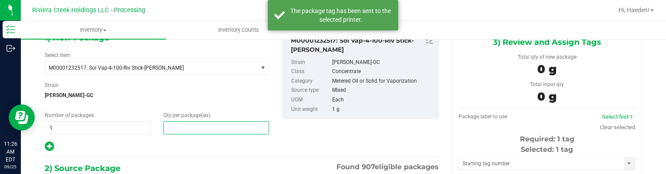
click at [193, 129] on span at bounding box center [217, 127] width 106 height 13
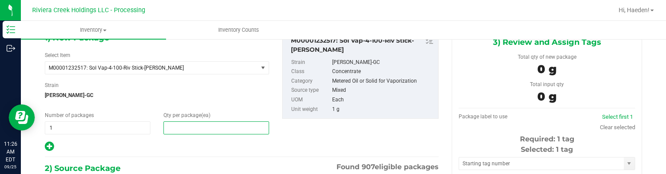
click at [193, 129] on input "text" at bounding box center [216, 128] width 105 height 12
type input "40"
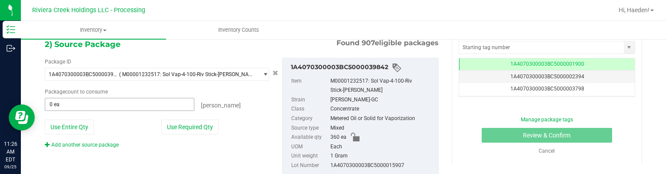
scroll to position [181, 0]
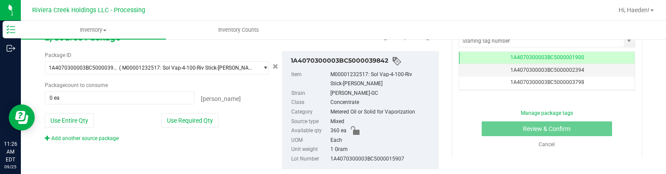
type input "40"
click at [189, 113] on div "Use Required Qty" at bounding box center [215, 120] width 108 height 15
click at [190, 118] on button "Use Required Qty" at bounding box center [189, 120] width 57 height 15
type input "40 ea"
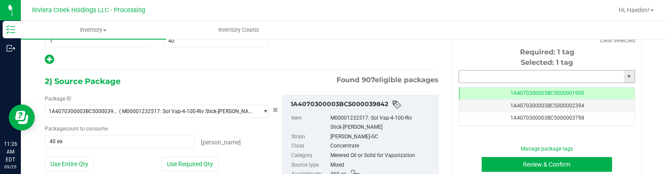
click at [459, 77] on input "text" at bounding box center [541, 76] width 165 height 12
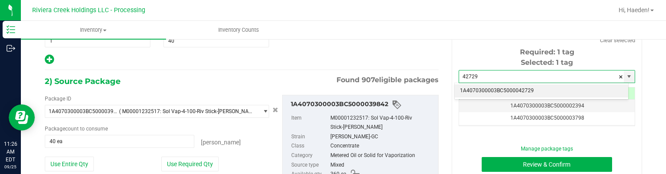
click at [503, 88] on li "1A4070300003BC5000042729" at bounding box center [542, 90] width 174 height 13
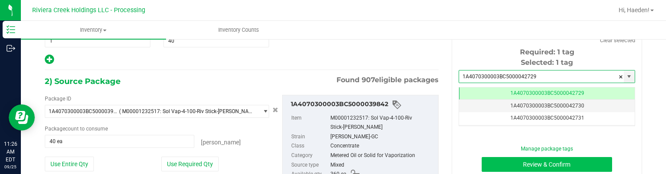
type input "1A4070300003BC5000042729"
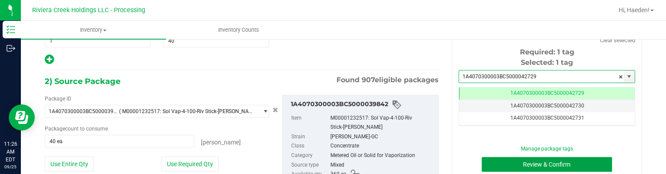
click at [510, 160] on button "Review & Confirm" at bounding box center [547, 164] width 131 height 15
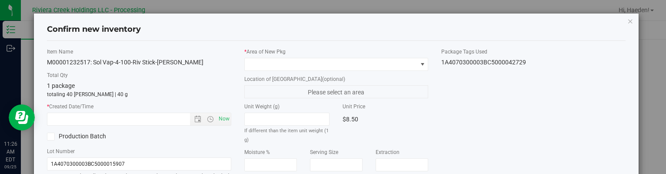
type input "[DATE]"
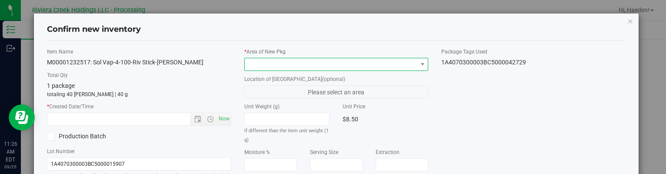
click at [405, 64] on span at bounding box center [331, 64] width 172 height 12
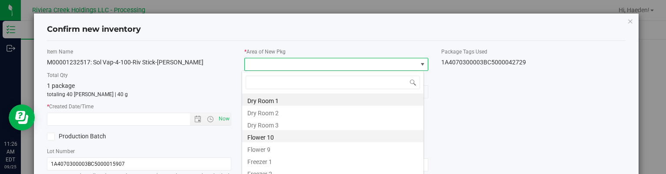
click at [282, 136] on li "Flower 10" at bounding box center [332, 136] width 181 height 12
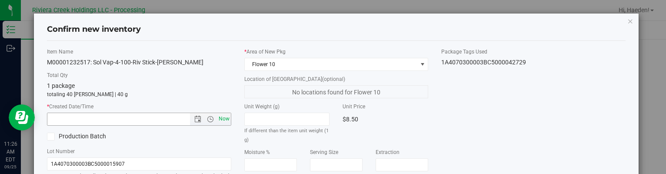
click at [218, 115] on span "Now" at bounding box center [224, 119] width 15 height 13
type input "[DATE] 11:26 AM"
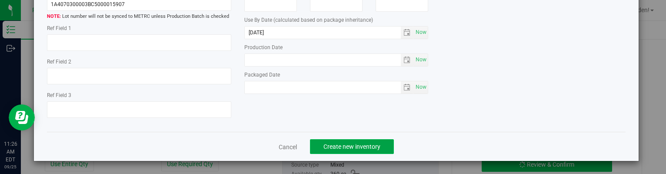
click at [343, 147] on span "Create new inventory" at bounding box center [352, 146] width 57 height 7
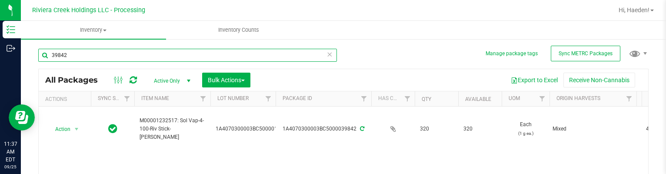
click at [87, 53] on input "39842" at bounding box center [187, 55] width 299 height 13
click at [88, 53] on input "39842" at bounding box center [187, 55] width 299 height 13
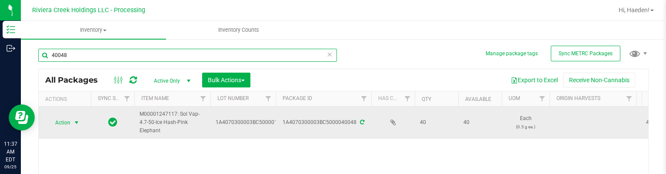
scroll to position [44, 0]
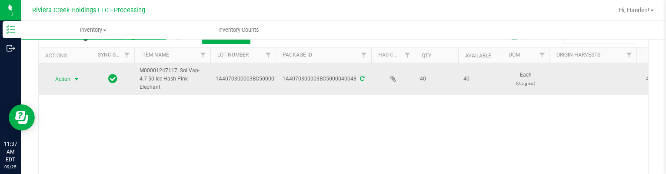
type input "40048"
click at [71, 81] on span "select" at bounding box center [76, 79] width 11 height 12
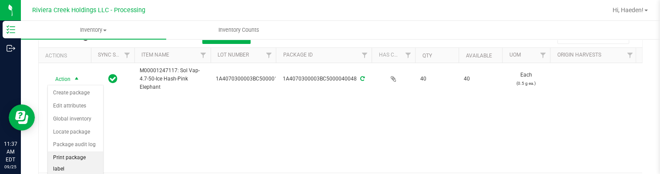
click at [76, 161] on li "Print package label" at bounding box center [75, 163] width 55 height 24
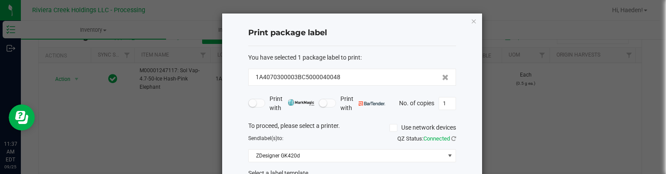
scroll to position [67, 0]
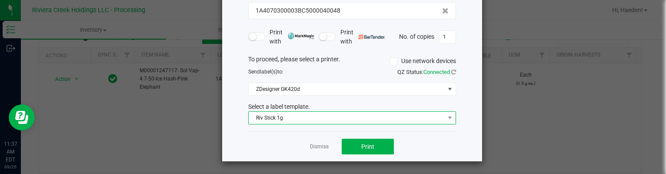
click at [292, 119] on span "Riv Stick 1g" at bounding box center [347, 118] width 196 height 12
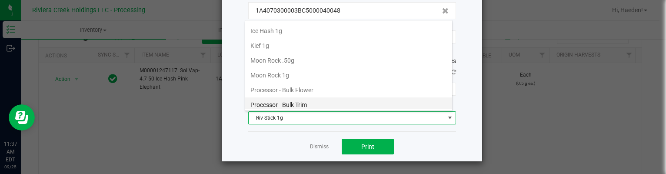
scroll to position [294, 0]
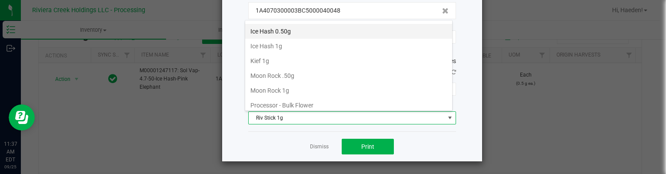
click at [287, 27] on li "Ice Hash 0.50g" at bounding box center [348, 31] width 207 height 15
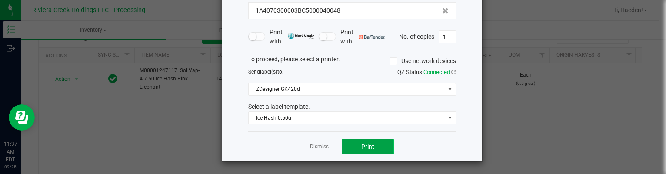
click at [353, 144] on button "Print" at bounding box center [368, 147] width 52 height 16
click at [320, 146] on link "Dismiss" at bounding box center [319, 146] width 19 height 7
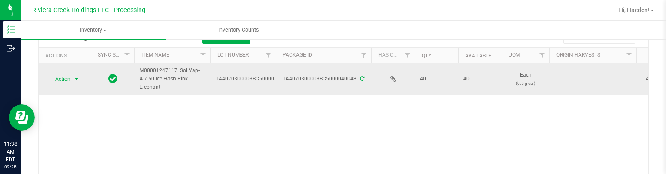
click at [66, 80] on span "Action" at bounding box center [58, 79] width 23 height 12
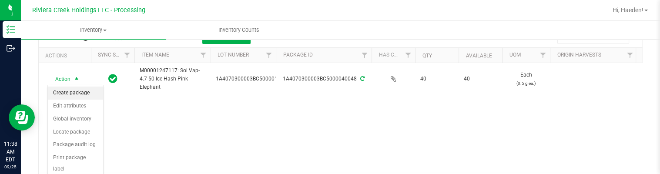
click at [66, 89] on li "Create package" at bounding box center [75, 93] width 55 height 13
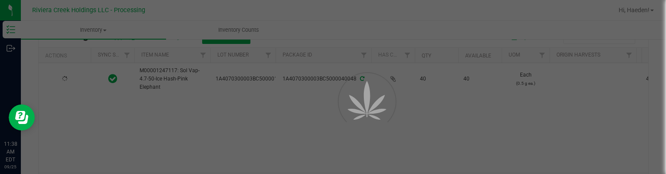
scroll to position [50, 0]
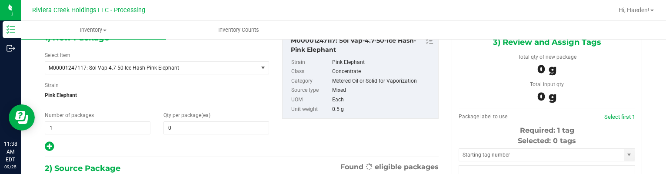
type input "0"
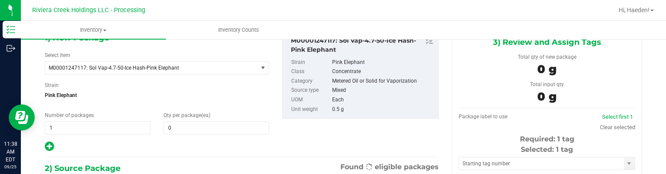
scroll to position [0, 0]
click at [201, 121] on span at bounding box center [217, 127] width 106 height 13
click at [201, 122] on input "text" at bounding box center [216, 128] width 105 height 12
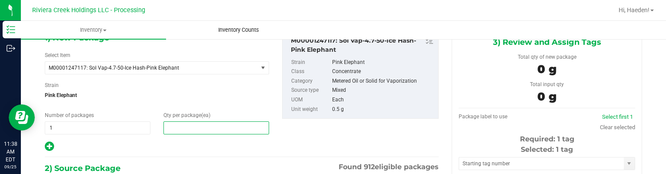
type input "20"
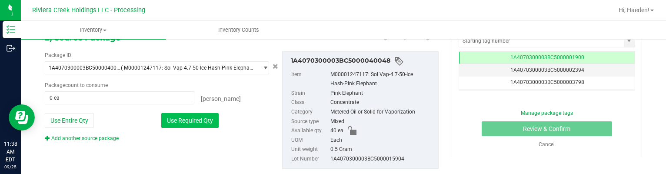
type input "20"
click at [203, 117] on button "Use Required Qty" at bounding box center [189, 120] width 57 height 15
type input "20 ea"
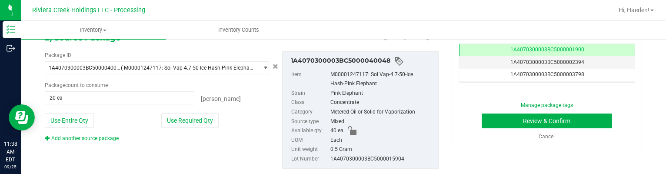
scroll to position [137, 0]
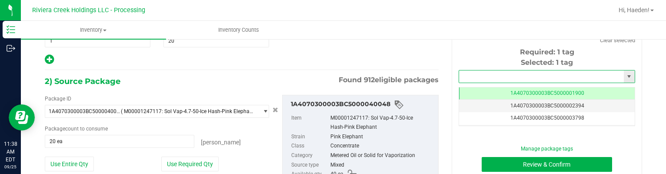
click at [470, 71] on input "text" at bounding box center [541, 76] width 165 height 12
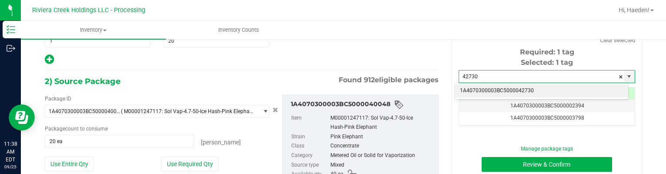
click at [495, 87] on li "1A4070300003BC5000042730" at bounding box center [542, 90] width 174 height 13
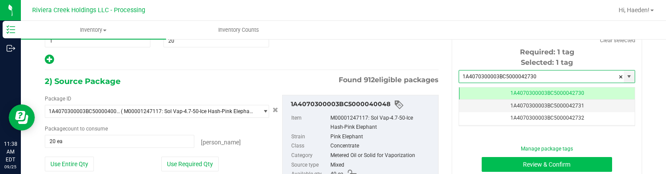
scroll to position [0, 0]
type input "1A4070300003BC5000042730"
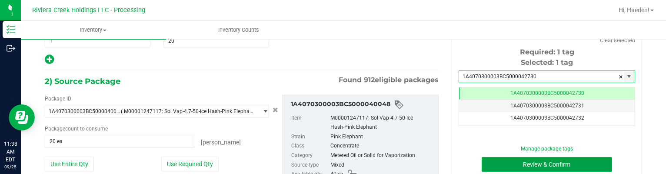
click at [503, 166] on button "Review & Confirm" at bounding box center [547, 164] width 131 height 15
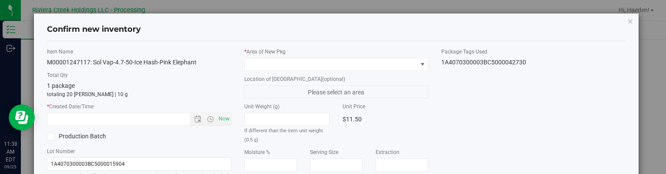
type input "[DATE]"
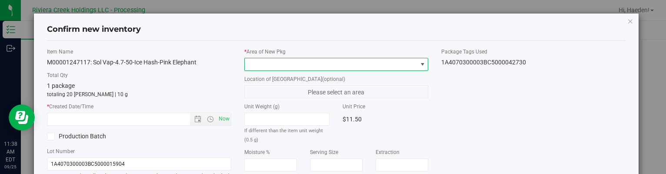
click at [421, 65] on span at bounding box center [422, 64] width 7 height 7
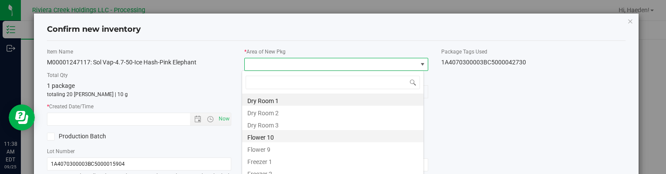
click at [292, 137] on li "Flower 10" at bounding box center [332, 136] width 181 height 12
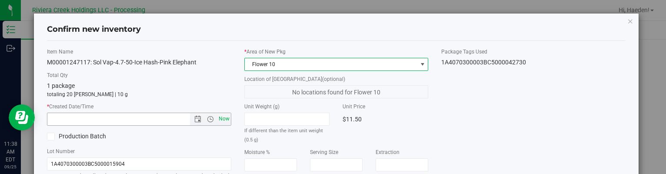
click at [226, 120] on span "Now" at bounding box center [224, 119] width 15 height 13
type input "[DATE] 11:38 AM"
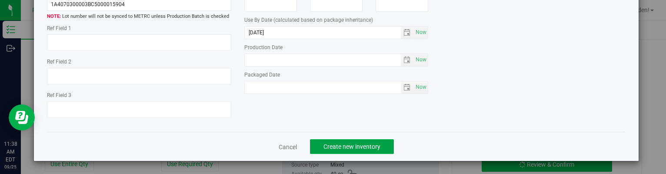
click at [376, 145] on span "Create new inventory" at bounding box center [352, 146] width 57 height 7
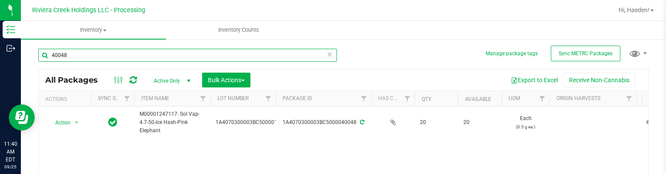
click at [138, 56] on input "40048" at bounding box center [187, 55] width 299 height 13
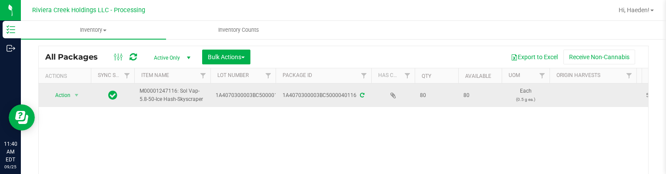
scroll to position [44, 0]
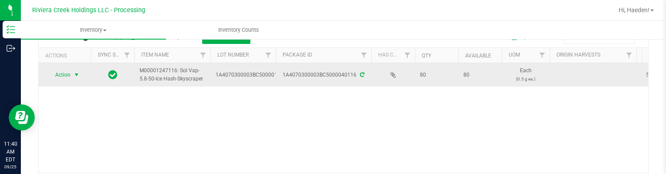
type input "40116"
click at [66, 74] on span "Action" at bounding box center [58, 75] width 23 height 12
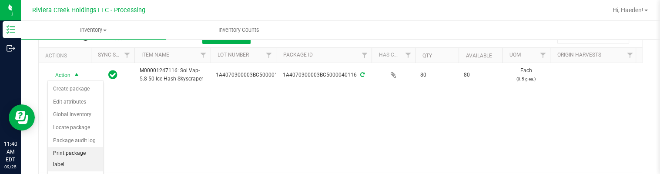
click at [88, 151] on li "Print package label" at bounding box center [75, 159] width 55 height 24
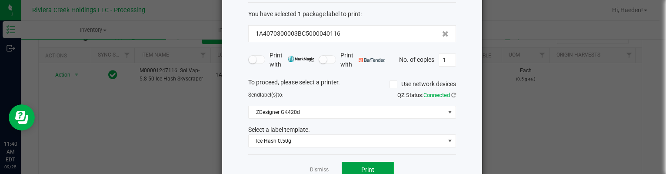
click at [349, 168] on button "Print" at bounding box center [368, 170] width 52 height 16
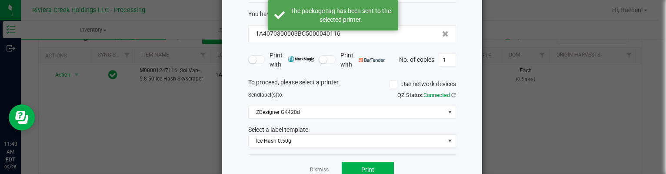
click at [325, 168] on link "Dismiss" at bounding box center [319, 169] width 19 height 7
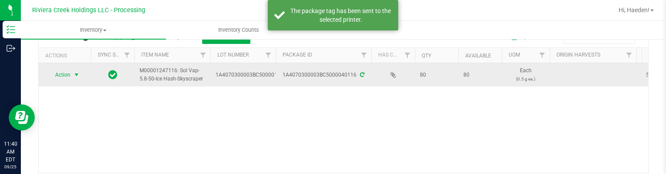
click at [73, 74] on span "select" at bounding box center [76, 74] width 7 height 7
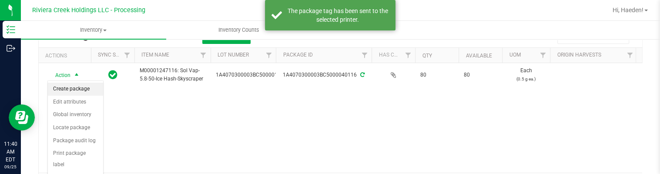
click at [74, 89] on li "Create package" at bounding box center [75, 89] width 55 height 13
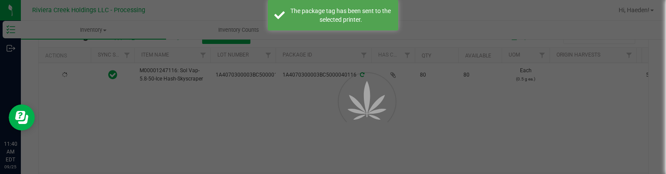
scroll to position [50, 0]
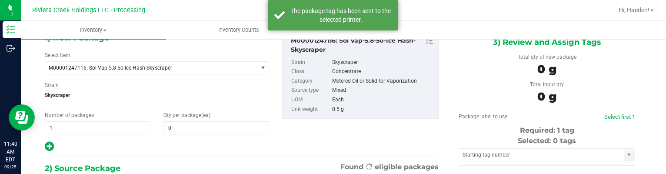
type input "0"
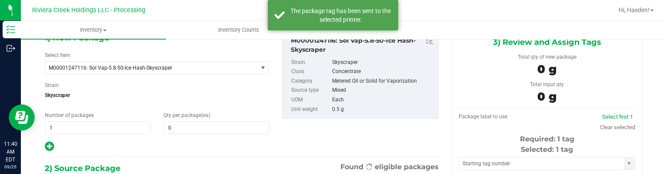
scroll to position [0, 0]
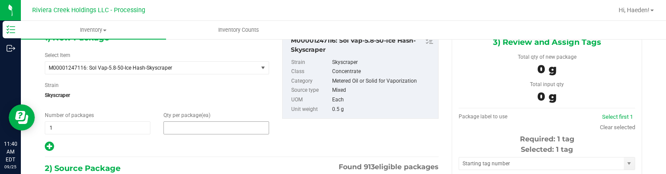
click at [203, 121] on span at bounding box center [217, 127] width 106 height 13
click at [203, 122] on input "text" at bounding box center [216, 128] width 105 height 12
type input "20"
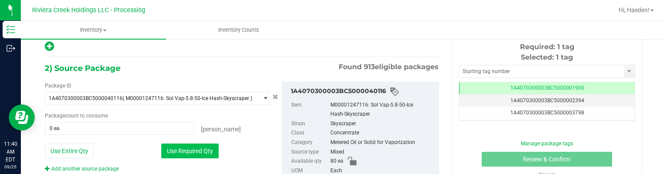
click at [194, 145] on button "Use Required Qty" at bounding box center [189, 151] width 57 height 15
type input "20 ea"
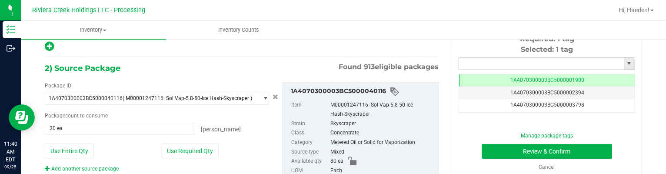
click at [481, 65] on input "text" at bounding box center [541, 63] width 165 height 12
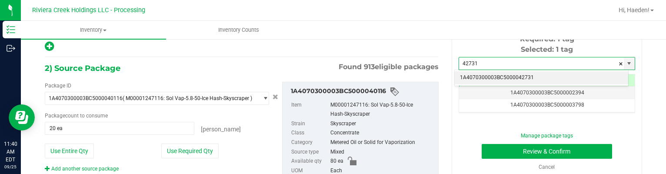
click at [482, 76] on li "1A4070300003BC5000042731" at bounding box center [542, 77] width 174 height 13
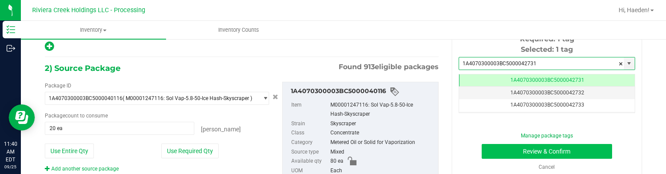
type input "1A4070300003BC5000042731"
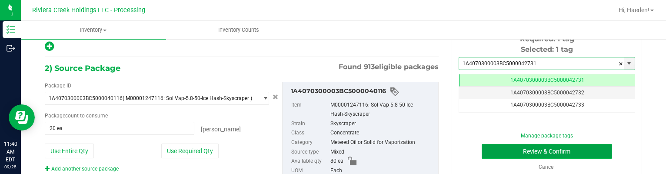
click at [512, 147] on button "Review & Confirm" at bounding box center [547, 151] width 131 height 15
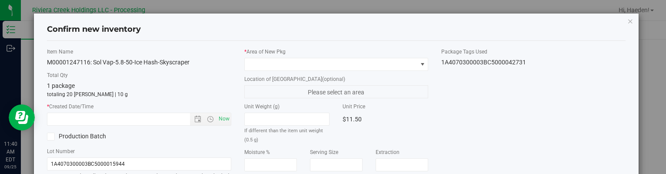
type input "[DATE]"
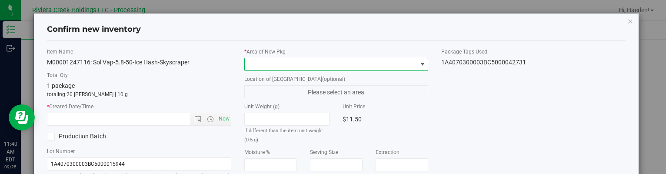
click at [404, 63] on span at bounding box center [331, 64] width 172 height 12
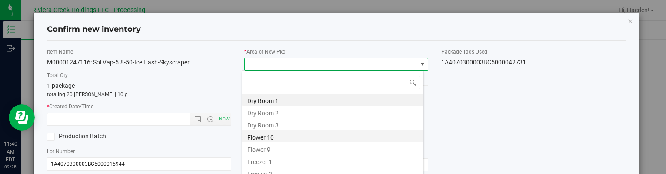
click at [283, 137] on li "Flower 10" at bounding box center [332, 136] width 181 height 12
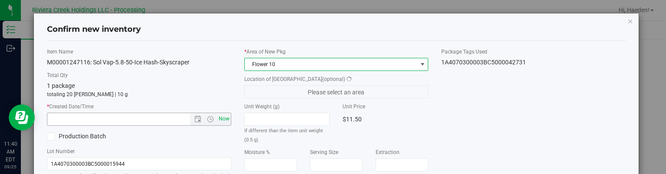
click at [217, 120] on span "Now" at bounding box center [224, 119] width 15 height 13
type input "[DATE] 11:40 AM"
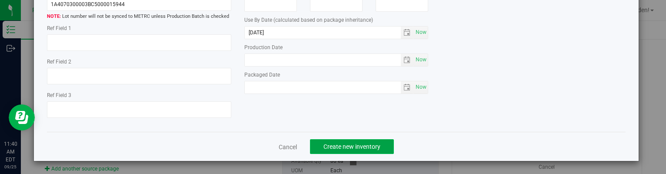
click at [365, 150] on button "Create new inventory" at bounding box center [352, 146] width 84 height 15
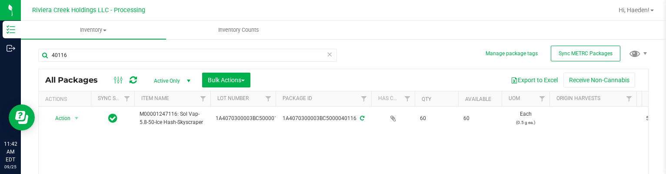
click at [184, 47] on div "40116" at bounding box center [190, 55] width 305 height 28
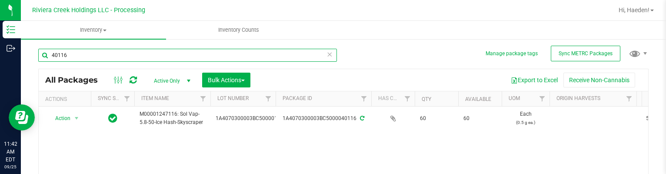
click at [186, 54] on input "40116" at bounding box center [187, 55] width 299 height 13
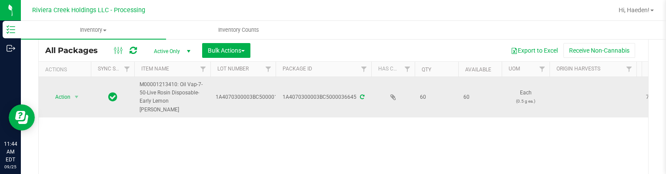
scroll to position [44, 0]
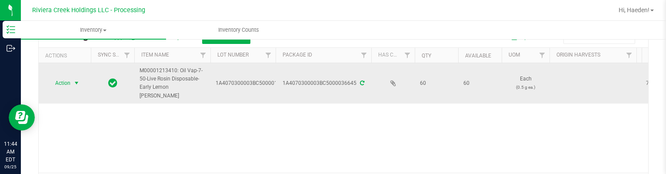
click at [77, 80] on span "select" at bounding box center [76, 83] width 7 height 7
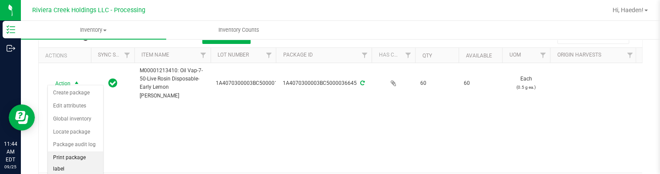
click at [80, 154] on li "Print package label" at bounding box center [75, 163] width 55 height 24
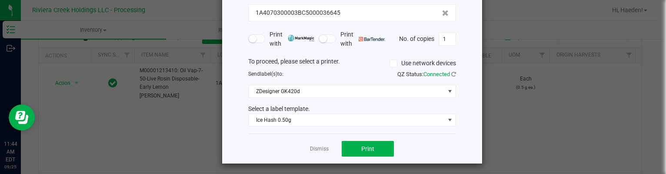
scroll to position [66, 0]
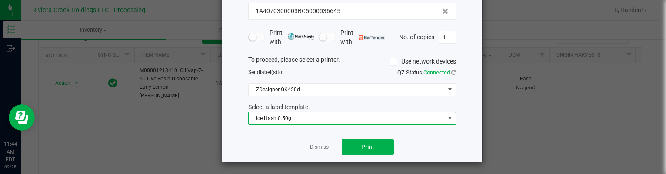
click at [320, 118] on span "Ice Hash 0.50g" at bounding box center [347, 118] width 196 height 12
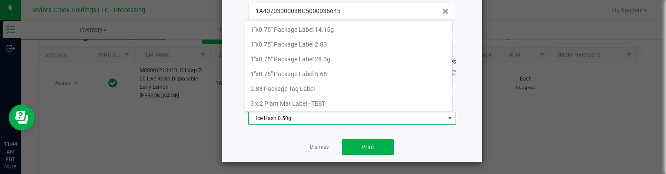
scroll to position [13, 208]
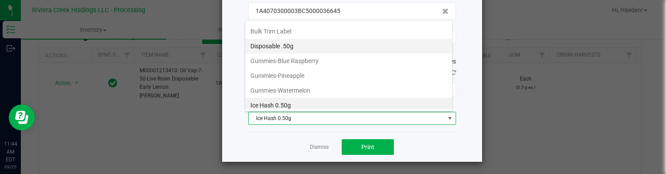
click at [291, 43] on li "Disposable .50g" at bounding box center [348, 46] width 207 height 15
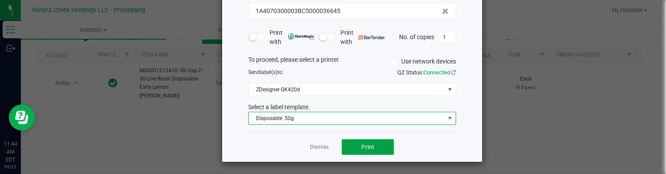
click at [354, 148] on button "Print" at bounding box center [368, 147] width 52 height 16
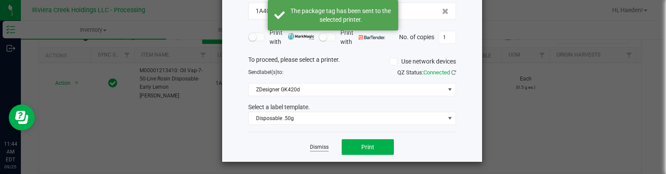
click at [315, 146] on link "Dismiss" at bounding box center [319, 147] width 19 height 7
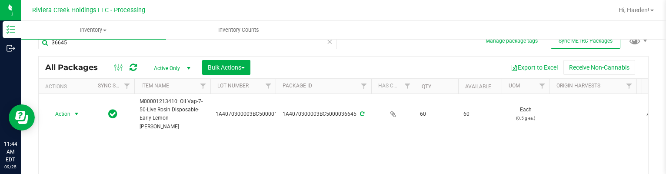
scroll to position [0, 0]
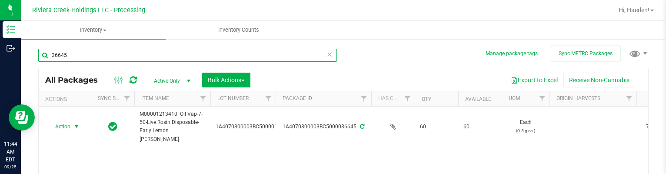
click at [122, 53] on input "36645" at bounding box center [187, 55] width 299 height 13
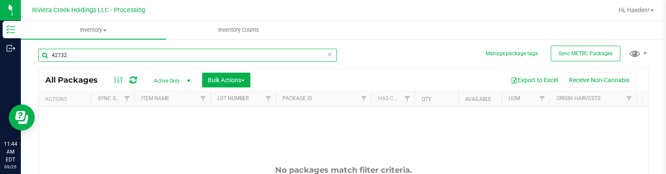
drag, startPoint x: 116, startPoint y: 53, endPoint x: 40, endPoint y: 65, distance: 77.0
click at [40, 65] on div "42732" at bounding box center [187, 59] width 299 height 20
type input "36645"
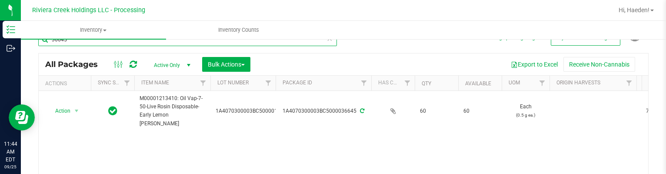
scroll to position [44, 0]
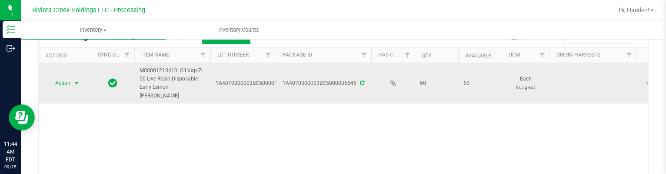
click at [74, 80] on span "select" at bounding box center [76, 83] width 7 height 7
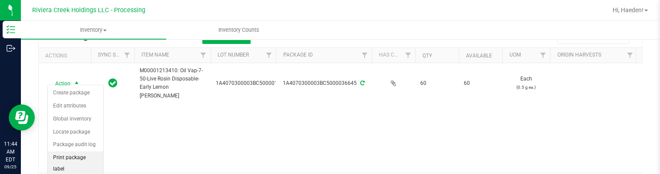
click at [77, 160] on li "Print package label" at bounding box center [75, 163] width 55 height 24
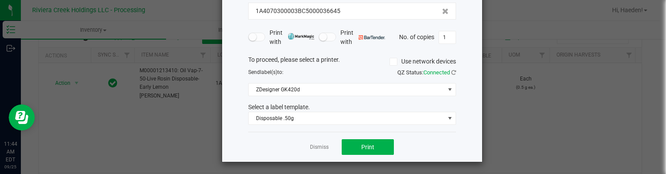
scroll to position [67, 0]
drag, startPoint x: 313, startPoint y: 144, endPoint x: 233, endPoint y: 130, distance: 81.3
click at [312, 144] on link "Dismiss" at bounding box center [319, 146] width 19 height 7
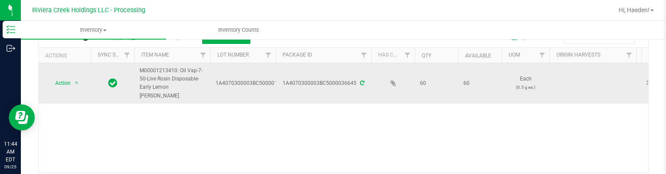
click at [66, 72] on td "Action Action Create package Edit attributes Global inventory Locate package Pa…" at bounding box center [65, 83] width 52 height 40
click at [67, 77] on span "Action" at bounding box center [58, 83] width 23 height 12
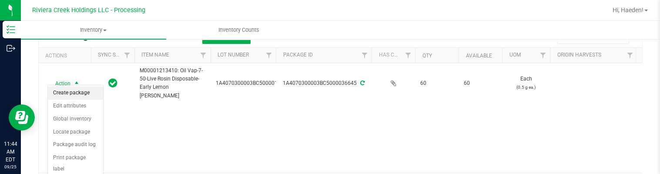
click at [70, 89] on li "Create package" at bounding box center [75, 93] width 55 height 13
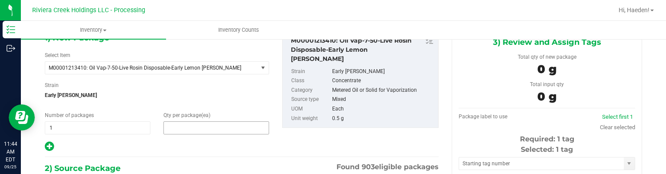
click at [187, 128] on span at bounding box center [217, 127] width 106 height 13
click at [0, 0] on input "text" at bounding box center [0, 0] width 0 height 0
type input "20"
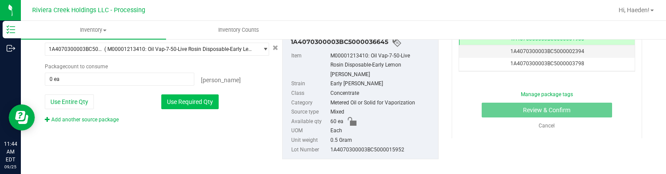
click at [190, 100] on button "Use Required Qty" at bounding box center [189, 101] width 57 height 15
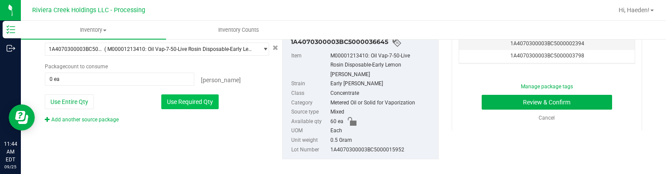
type input "20 ea"
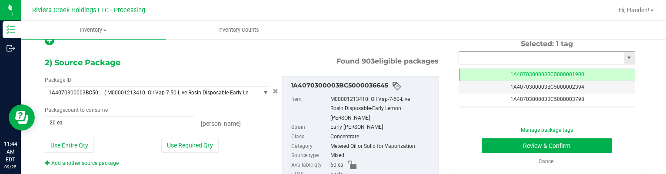
click at [512, 57] on input "text" at bounding box center [541, 58] width 165 height 12
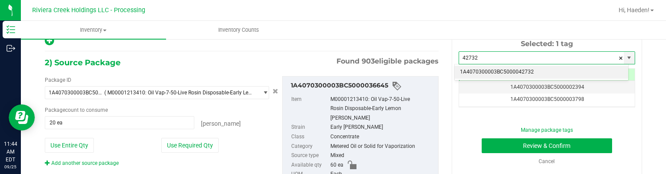
click at [534, 73] on li "1A4070300003BC5000042732" at bounding box center [542, 72] width 174 height 13
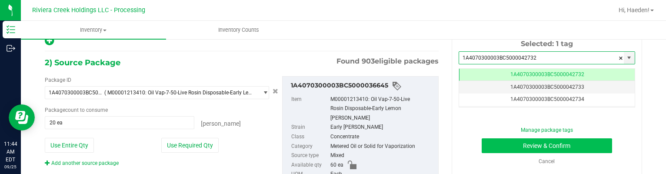
type input "1A4070300003BC5000042732"
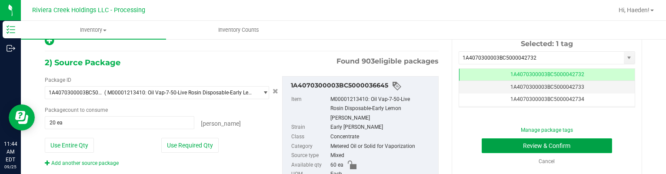
click at [527, 148] on button "Review & Confirm" at bounding box center [547, 145] width 131 height 15
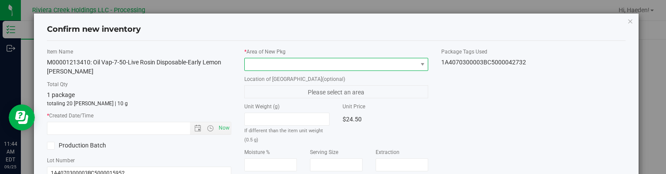
click at [333, 67] on span at bounding box center [331, 64] width 172 height 12
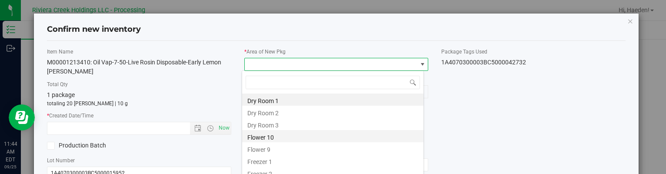
click at [266, 134] on li "Flower 10" at bounding box center [332, 136] width 181 height 12
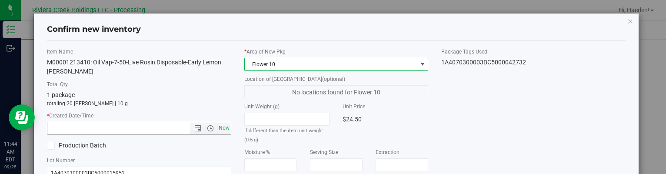
click at [224, 128] on span "Now" at bounding box center [224, 128] width 15 height 13
type input "[DATE] 11:44 AM"
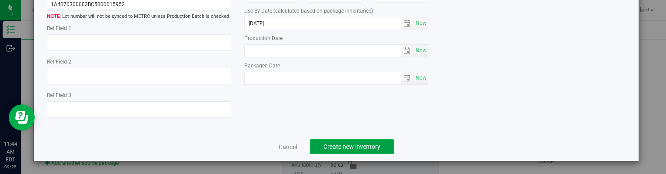
click at [368, 151] on button "Create new inventory" at bounding box center [352, 146] width 84 height 15
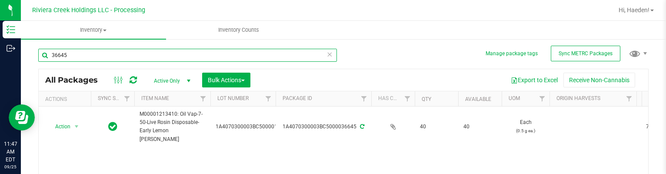
click at [74, 59] on input "36645" at bounding box center [187, 55] width 299 height 13
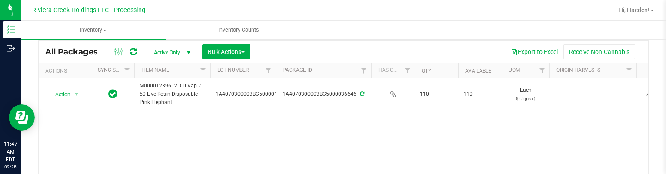
scroll to position [44, 0]
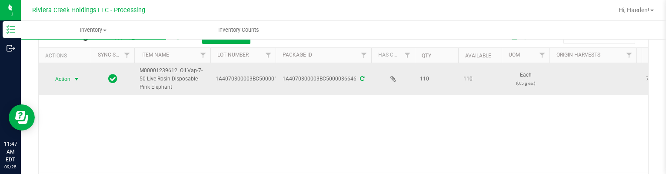
type input "36646"
click at [75, 76] on span "select" at bounding box center [76, 79] width 7 height 7
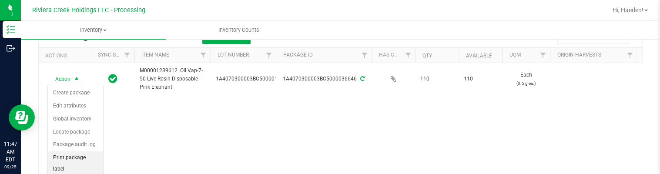
click at [83, 153] on li "Print package label" at bounding box center [75, 163] width 55 height 24
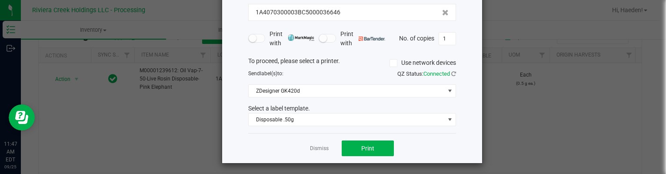
scroll to position [67, 0]
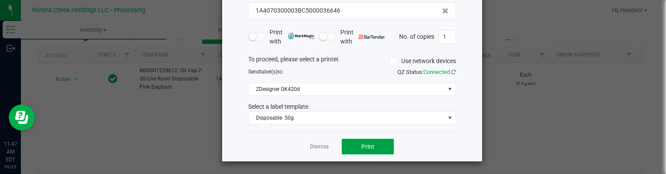
click at [347, 142] on button "Print" at bounding box center [368, 147] width 52 height 16
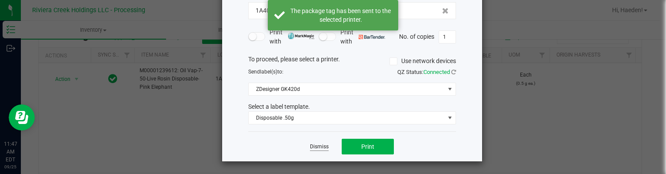
click at [316, 147] on link "Dismiss" at bounding box center [319, 146] width 19 height 7
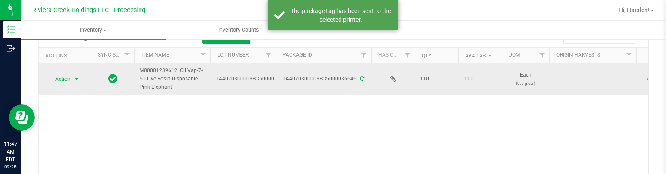
click at [61, 77] on span "Action" at bounding box center [58, 79] width 23 height 12
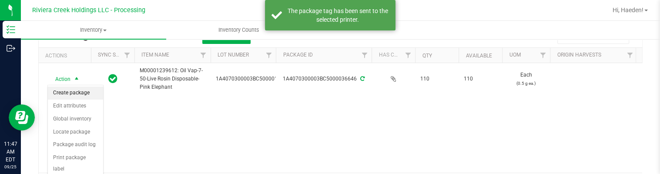
click at [63, 90] on li "Create package" at bounding box center [75, 93] width 55 height 13
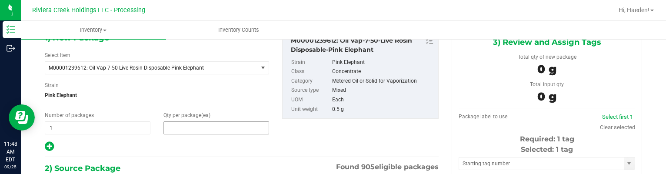
click at [172, 127] on span at bounding box center [217, 127] width 106 height 13
click at [0, 0] on input "text" at bounding box center [0, 0] width 0 height 0
type input "10"
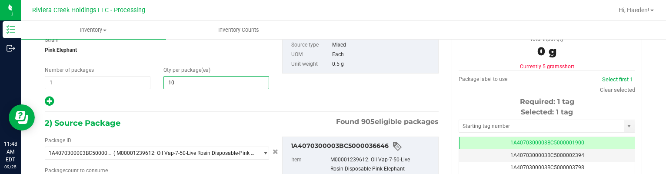
scroll to position [181, 0]
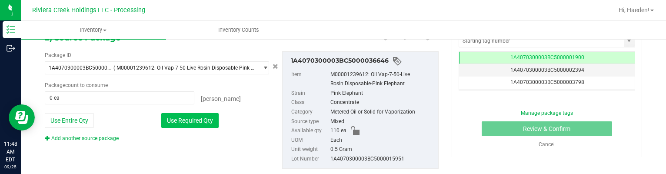
type input "10"
click at [189, 119] on button "Use Required Qty" at bounding box center [189, 120] width 57 height 15
type input "10 ea"
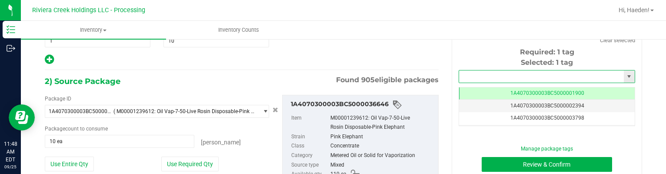
click at [469, 76] on input "text" at bounding box center [541, 76] width 165 height 12
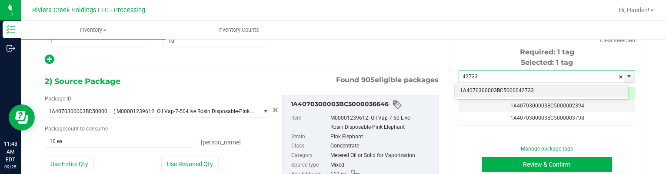
click at [479, 87] on li "1A4070300003BC5000042733" at bounding box center [542, 90] width 174 height 13
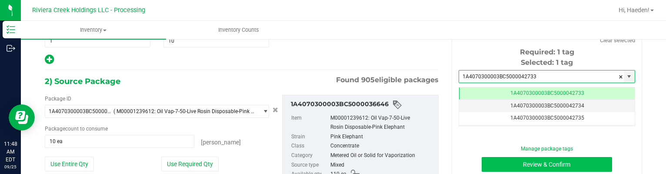
type input "1A4070300003BC5000042733"
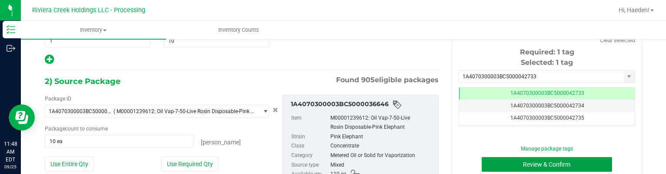
click at [493, 164] on button "Review & Confirm" at bounding box center [547, 164] width 131 height 15
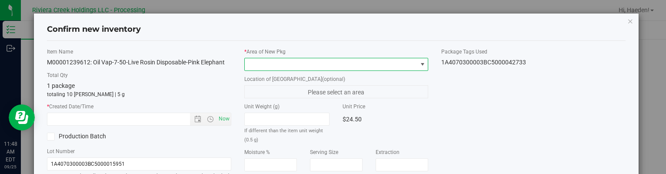
click at [419, 65] on span at bounding box center [422, 64] width 7 height 7
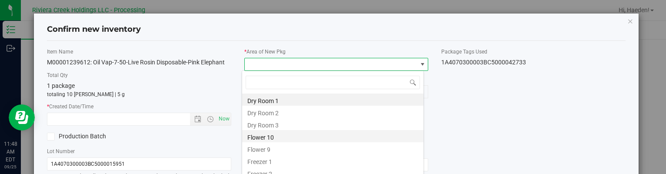
click at [272, 140] on li "Flower 10" at bounding box center [332, 136] width 181 height 12
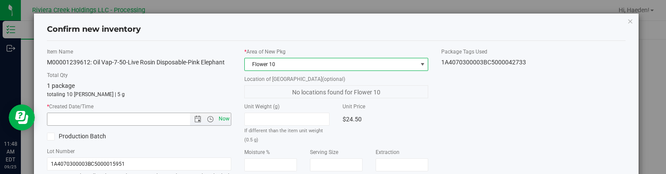
click at [221, 117] on span "Now" at bounding box center [224, 119] width 15 height 13
type input "[DATE] 11:48 AM"
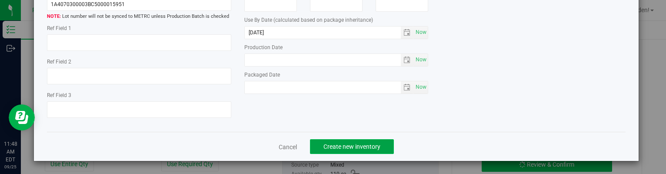
click at [384, 145] on button "Create new inventory" at bounding box center [352, 146] width 84 height 15
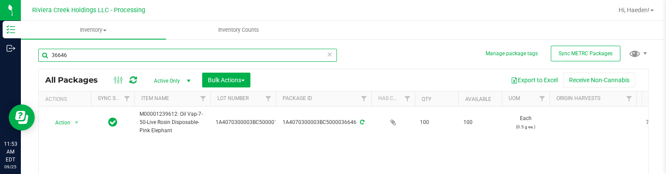
click at [143, 51] on input "36646" at bounding box center [187, 55] width 299 height 13
type input "40048"
